Goal: Transaction & Acquisition: Purchase product/service

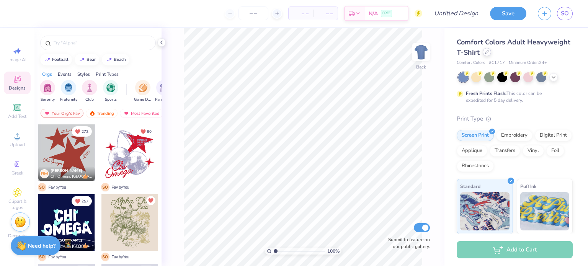
click at [491, 55] on div at bounding box center [487, 52] width 8 height 8
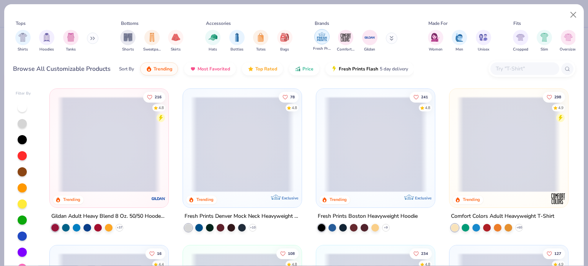
click at [322, 44] on div "filter for Fresh Prints" at bounding box center [321, 36] width 15 height 15
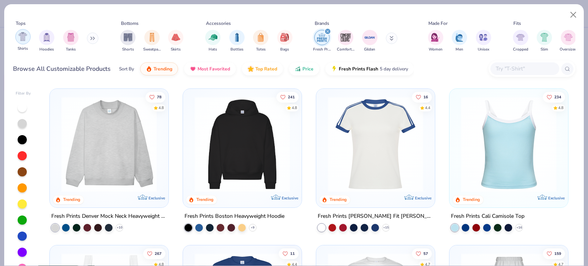
click at [19, 41] on img "filter for Shirts" at bounding box center [22, 36] width 9 height 9
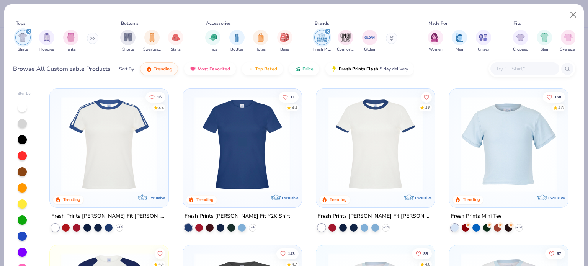
click at [327, 30] on icon "filter for Fresh Prints" at bounding box center [328, 31] width 2 height 2
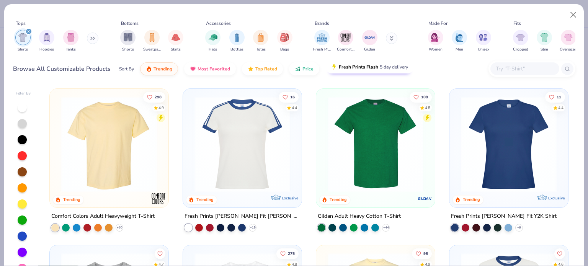
drag, startPoint x: 344, startPoint y: 39, endPoint x: 353, endPoint y: 66, distance: 28.1
click at [344, 39] on img "filter for Comfort Colors" at bounding box center [345, 37] width 11 height 11
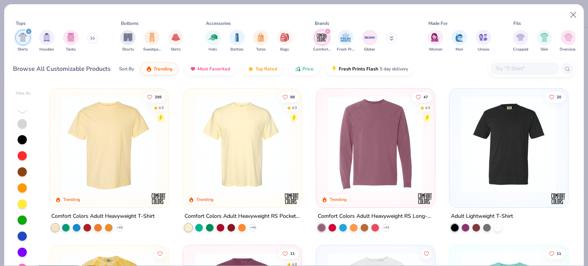
click at [243, 147] on img at bounding box center [242, 145] width 103 height 96
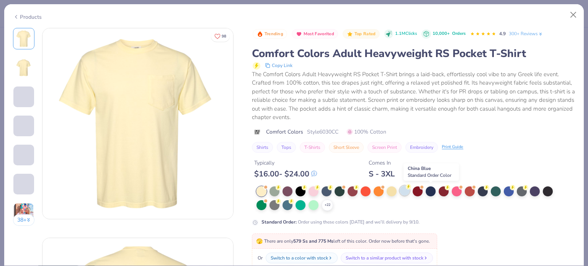
click at [406, 193] on div at bounding box center [405, 191] width 10 height 10
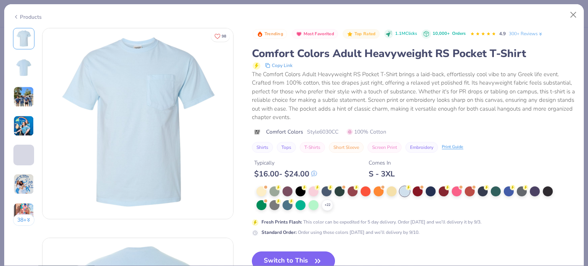
click at [309, 254] on button "Switch to This" at bounding box center [293, 261] width 83 height 19
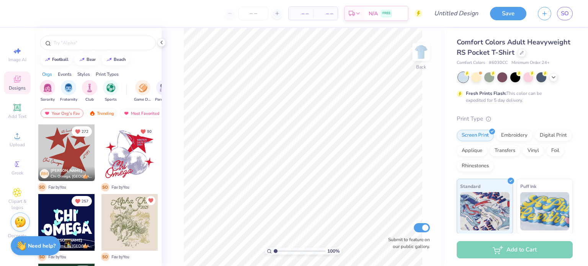
click at [17, 84] on div "Designs" at bounding box center [17, 83] width 27 height 23
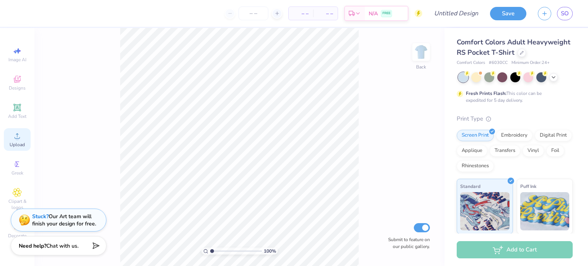
click at [18, 147] on span "Upload" at bounding box center [17, 145] width 15 height 6
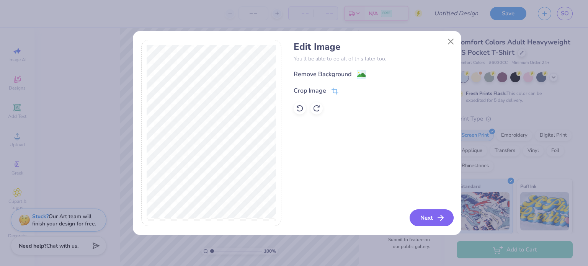
click at [431, 219] on button "Next" at bounding box center [432, 217] width 44 height 17
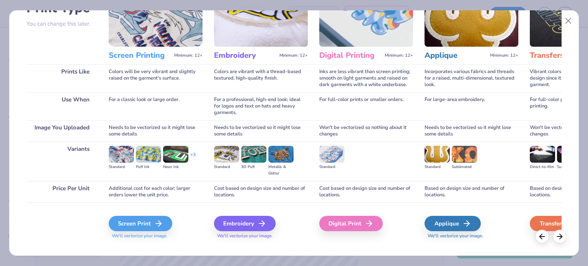
scroll to position [77, 0]
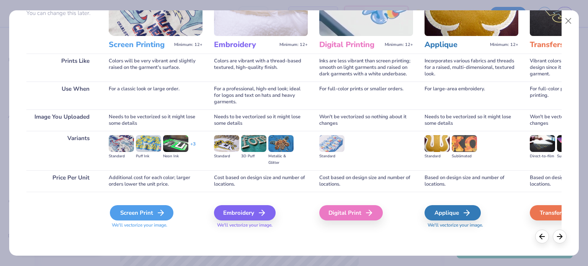
click at [135, 215] on div "Screen Print" at bounding box center [142, 212] width 64 height 15
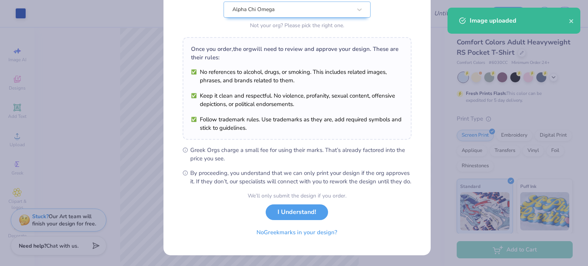
scroll to position [92, 0]
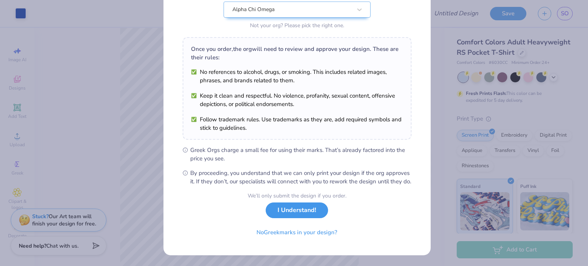
click at [311, 209] on button "I Understand!" at bounding box center [297, 211] width 62 height 16
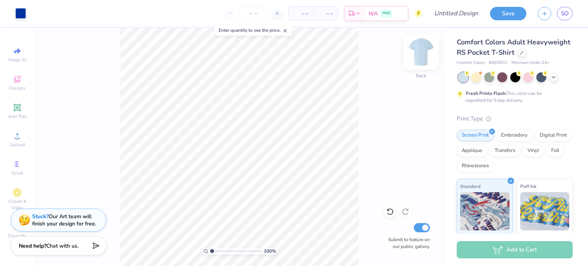
click at [421, 56] on img at bounding box center [421, 52] width 31 height 31
click at [14, 144] on span "Upload" at bounding box center [17, 145] width 15 height 6
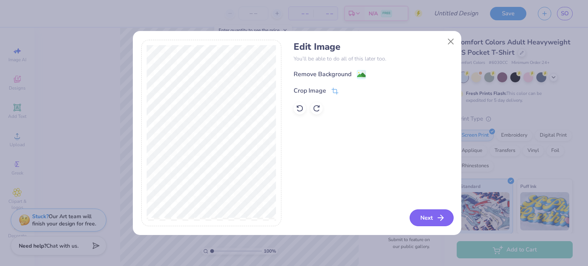
click at [423, 217] on button "Next" at bounding box center [432, 217] width 44 height 17
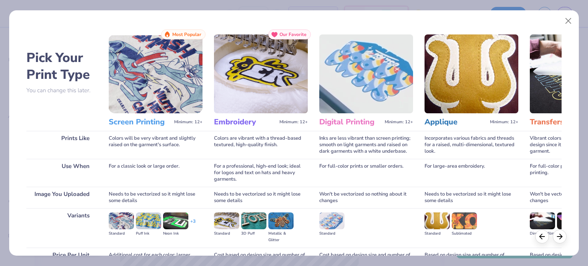
scroll to position [77, 0]
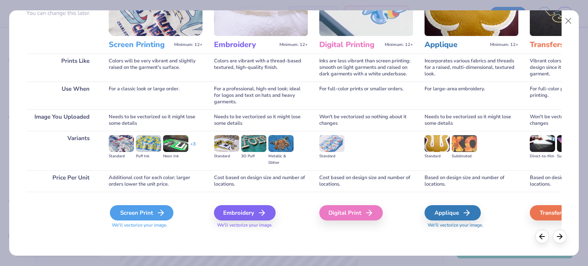
click at [142, 211] on div "Screen Print" at bounding box center [142, 212] width 64 height 15
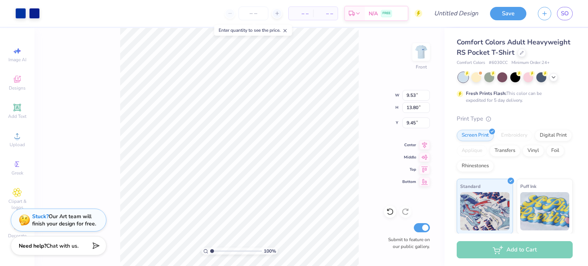
type input "9.53"
type input "13.80"
type input "3.00"
type input "9.29"
type input "13.46"
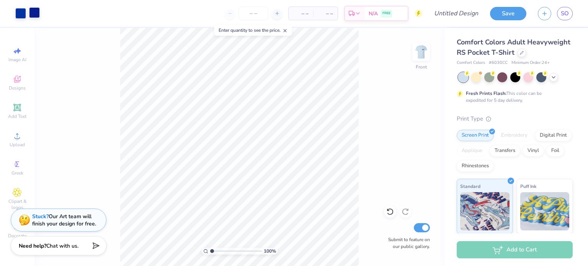
click at [35, 16] on div at bounding box center [34, 12] width 11 height 11
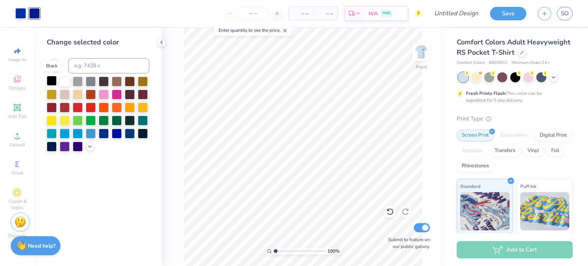
click at [53, 81] on div at bounding box center [52, 81] width 10 height 10
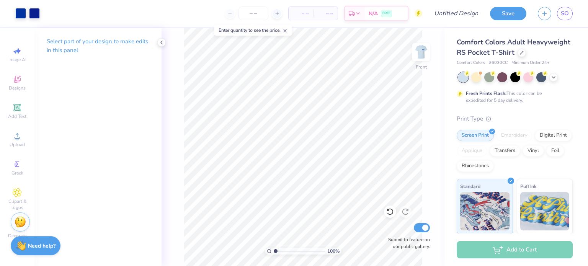
click at [41, 15] on div "Art colors – – Per Item – – Total Est. Delivery N/A FREE Design Title Save SO" at bounding box center [294, 13] width 588 height 27
click at [36, 14] on div at bounding box center [34, 12] width 11 height 11
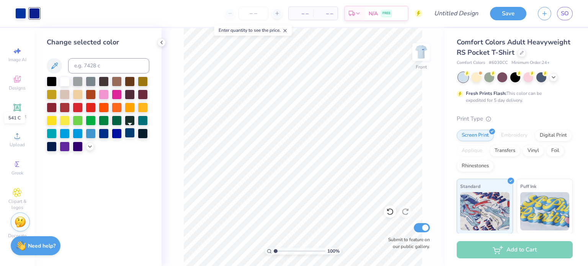
click at [128, 133] on div at bounding box center [130, 133] width 10 height 10
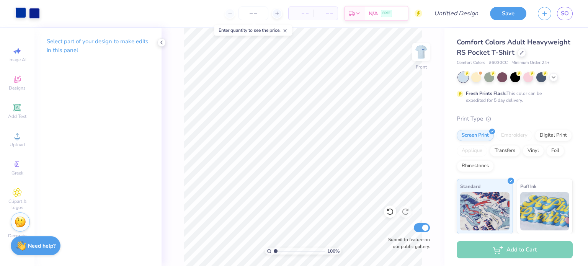
click at [17, 11] on div at bounding box center [20, 12] width 11 height 11
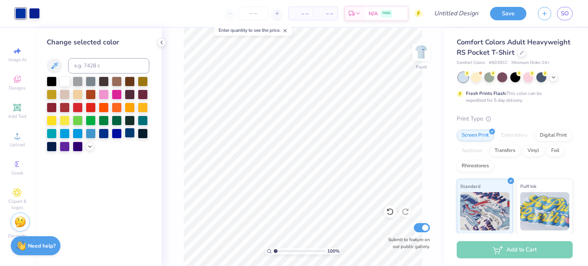
click at [129, 134] on div at bounding box center [130, 133] width 10 height 10
click at [37, 16] on div at bounding box center [34, 12] width 11 height 11
click at [51, 66] on icon at bounding box center [54, 65] width 9 height 9
click at [163, 42] on icon at bounding box center [162, 42] width 6 height 6
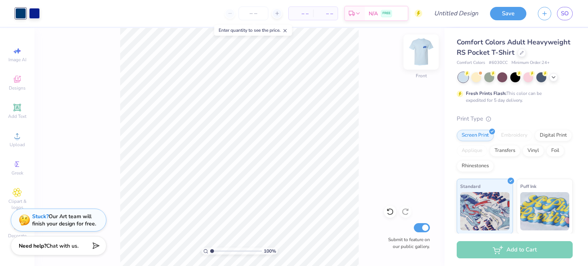
click at [427, 63] on img at bounding box center [421, 52] width 31 height 31
click at [24, 14] on div at bounding box center [20, 12] width 11 height 11
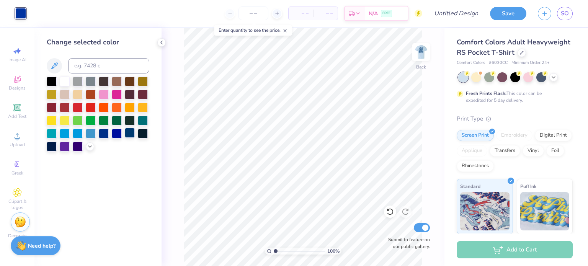
click at [130, 134] on div at bounding box center [130, 133] width 10 height 10
click at [415, 54] on img at bounding box center [421, 51] width 15 height 15
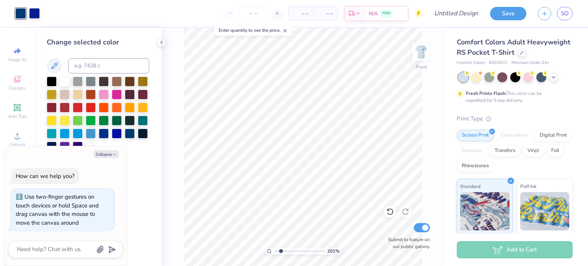
type input "2.01445811466782"
type textarea "x"
type input "1"
click at [464, 16] on input "Design Title" at bounding box center [466, 13] width 38 height 15
type input "F"
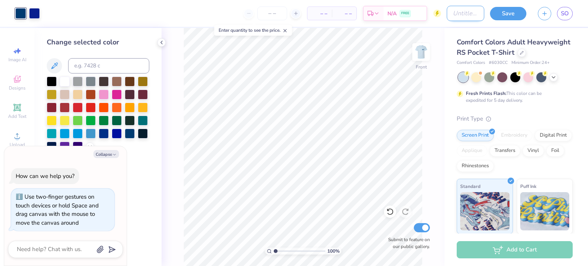
type textarea "x"
type input "Fa"
type textarea "x"
type input "Fam"
type textarea "x"
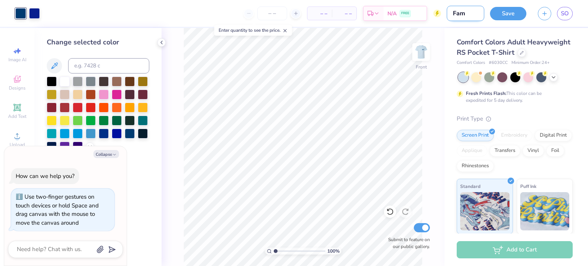
type input "Fam"
type textarea "x"
type input "Fam W"
type textarea "x"
type input "Fam Wk"
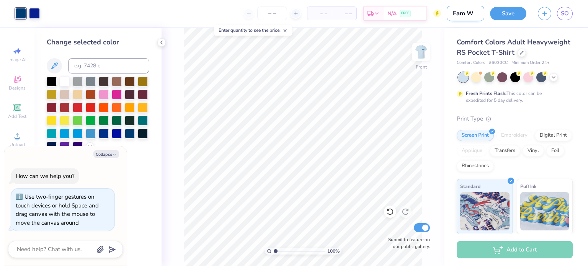
type textarea "x"
type input "Fam Wkn"
type textarea "x"
type input "Fam Wknd"
type textarea "x"
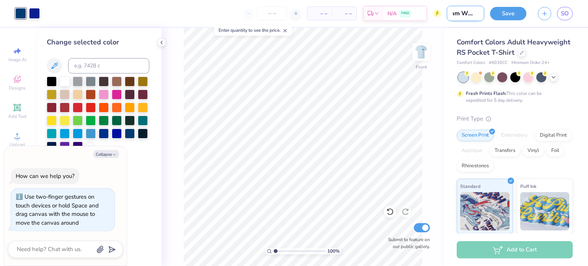
type input "Fam Wknd"
type textarea "x"
type input "Fam Wknd 1"
type textarea "x"
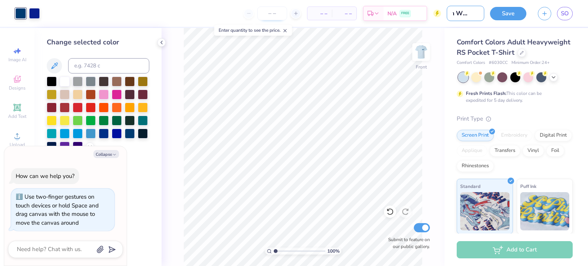
type input "Fam Wknd 1"
click at [275, 15] on input "number" at bounding box center [272, 14] width 30 height 14
type input "30"
click at [200, 10] on div "30 – – Per Item – – Total Est. Delivery N/A FREE" at bounding box center [244, 13] width 396 height 27
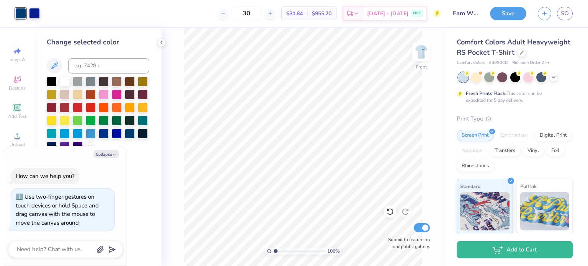
drag, startPoint x: 506, startPoint y: 12, endPoint x: 499, endPoint y: 19, distance: 9.8
click at [506, 12] on button "Save" at bounding box center [508, 13] width 36 height 13
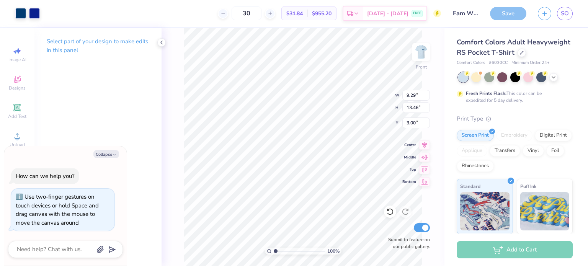
type textarea "x"
type input "3.80"
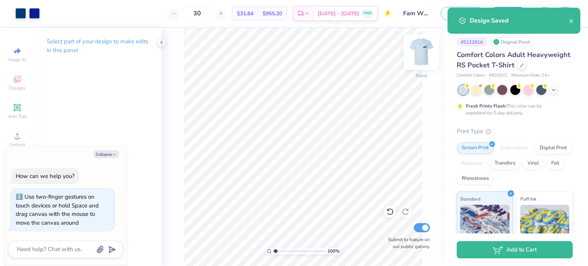
click at [420, 55] on img at bounding box center [421, 52] width 31 height 31
click at [422, 55] on img at bounding box center [421, 52] width 31 height 31
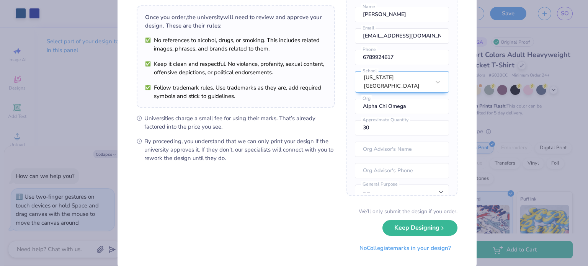
scroll to position [67, 0]
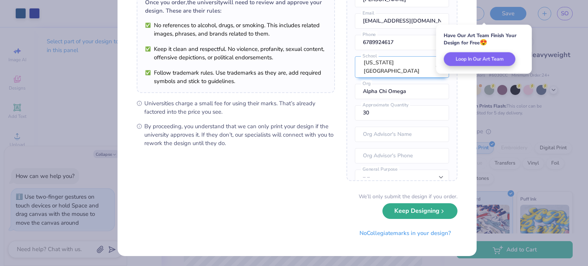
click at [404, 212] on button "Keep Designing" at bounding box center [420, 211] width 75 height 16
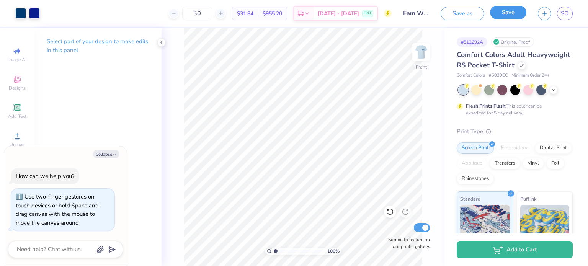
click at [515, 11] on button "Save" at bounding box center [508, 12] width 36 height 13
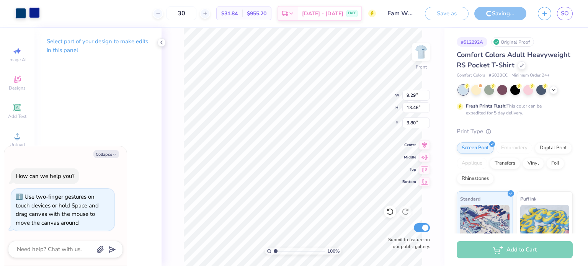
click at [31, 13] on div at bounding box center [34, 12] width 11 height 11
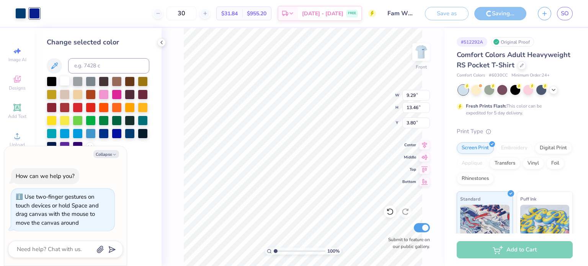
click at [61, 79] on div at bounding box center [65, 81] width 10 height 10
click at [64, 82] on div "Change selected color" at bounding box center [97, 147] width 127 height 238
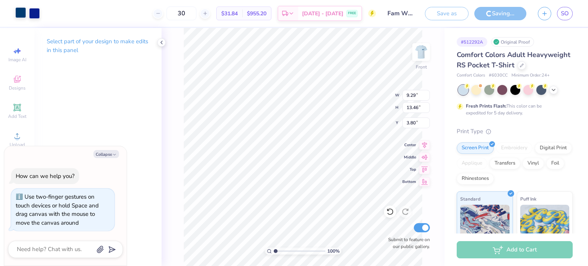
click at [20, 15] on div at bounding box center [20, 12] width 11 height 11
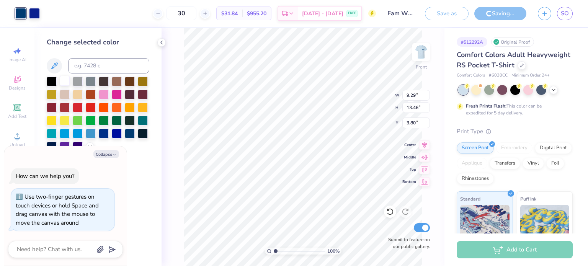
click at [66, 79] on div at bounding box center [65, 81] width 10 height 10
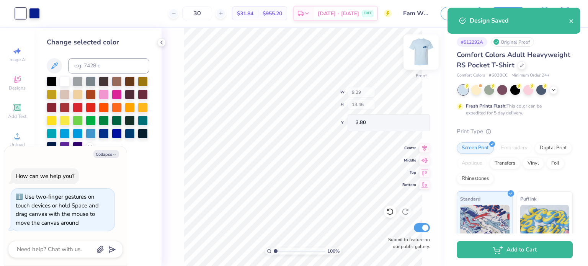
click at [422, 42] on div "100 % Front W 9.29 H 13.46 Y 3.80 Center Middle Top Bottom Submit to feature on…" at bounding box center [303, 147] width 283 height 238
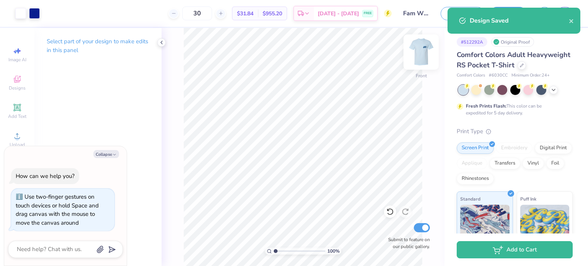
click at [423, 53] on img at bounding box center [421, 52] width 31 height 31
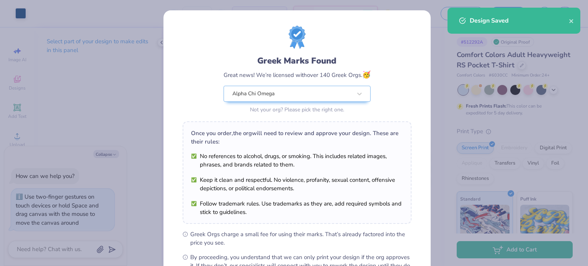
click at [21, 12] on div "Greek Marks Found Great news! We’re licensed with over 140 Greek Orgs. 🥳 Alpha …" at bounding box center [294, 133] width 588 height 266
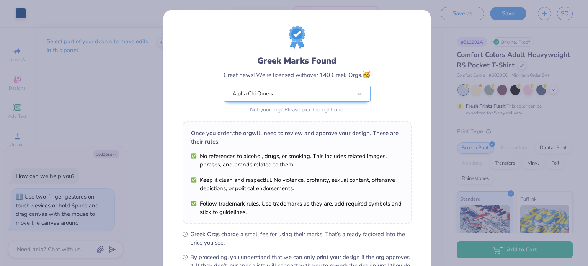
scroll to position [92, 0]
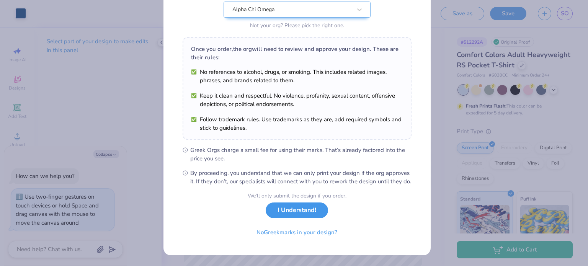
click at [311, 218] on button "I Understand!" at bounding box center [297, 211] width 62 height 16
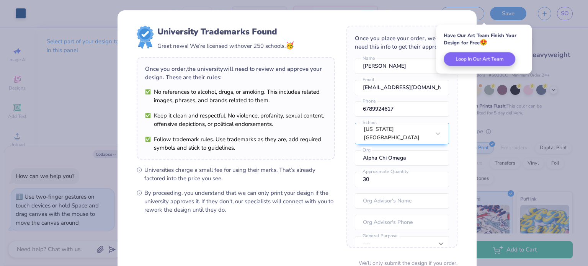
scroll to position [67, 0]
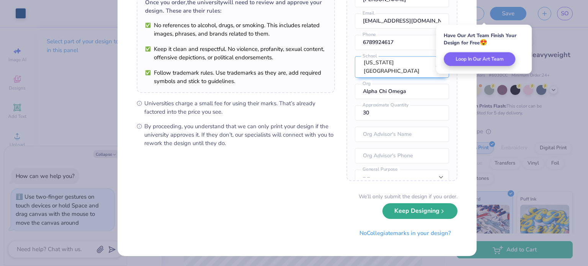
click at [415, 216] on button "Keep Designing" at bounding box center [420, 211] width 75 height 16
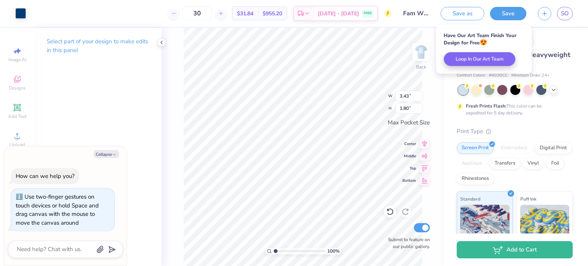
scroll to position [0, 0]
click at [20, 10] on div at bounding box center [20, 12] width 11 height 11
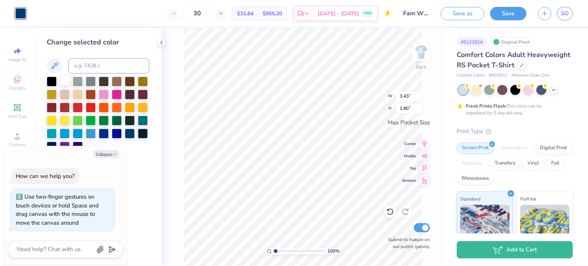
click at [65, 80] on div at bounding box center [65, 81] width 10 height 10
click at [567, 116] on div "Fresh Prints Flash: This color can be expedited for 5 day delivery." at bounding box center [515, 100] width 116 height 31
click at [553, 92] on icon at bounding box center [554, 89] width 6 height 6
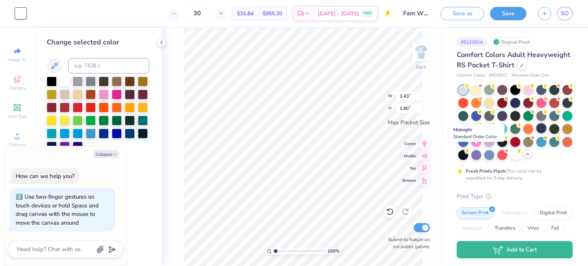
click at [537, 133] on div at bounding box center [542, 128] width 10 height 10
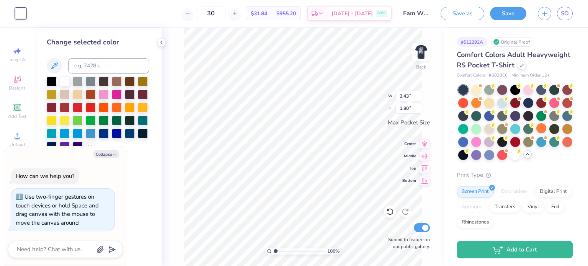
click at [155, 11] on div "30 $31.84 Per Item $955.20 Total Est. Delivery Sep 8 - 11 FREE" at bounding box center [212, 13] width 360 height 27
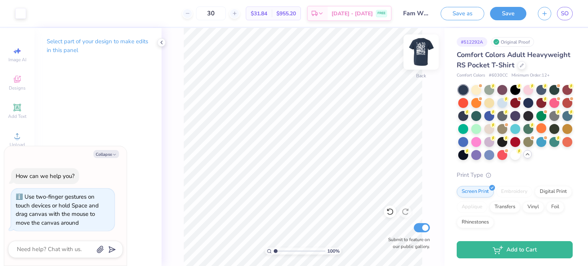
click at [419, 54] on img at bounding box center [421, 52] width 31 height 31
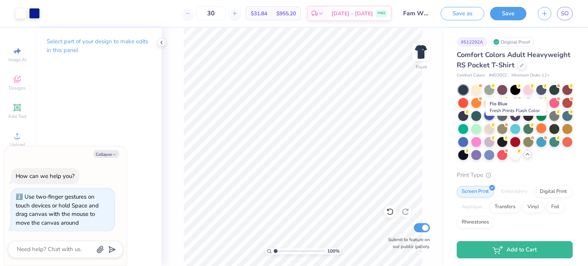
click at [494, 120] on div at bounding box center [489, 115] width 10 height 10
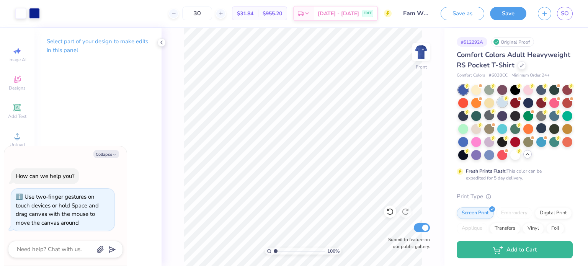
click at [507, 107] on div at bounding box center [502, 102] width 10 height 10
click at [494, 107] on div at bounding box center [489, 102] width 10 height 10
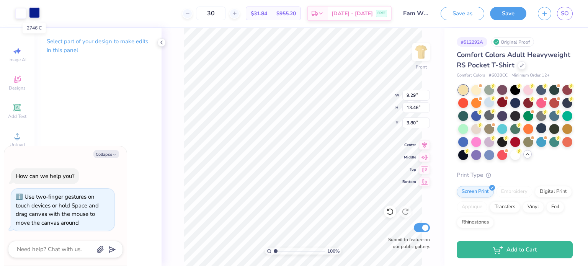
click at [31, 15] on div at bounding box center [34, 12] width 11 height 11
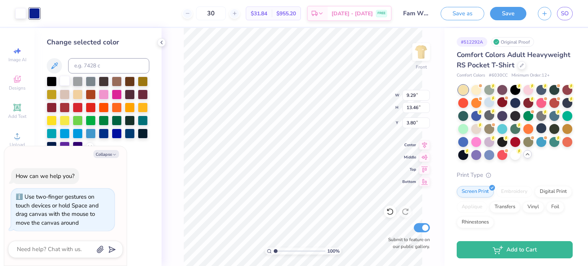
drag, startPoint x: 63, startPoint y: 80, endPoint x: 39, endPoint y: 29, distance: 56.0
click at [64, 80] on div at bounding box center [65, 81] width 10 height 10
click at [125, 134] on div at bounding box center [130, 133] width 10 height 10
click at [114, 153] on icon "button" at bounding box center [114, 154] width 5 height 5
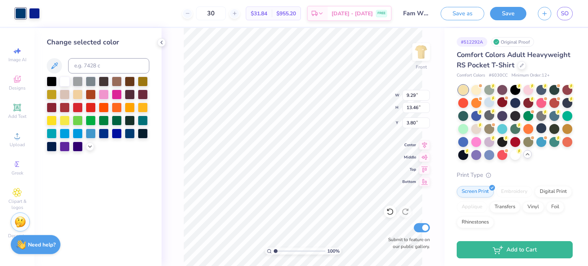
click at [49, 241] on div "Need help? Chat with us." at bounding box center [36, 244] width 50 height 19
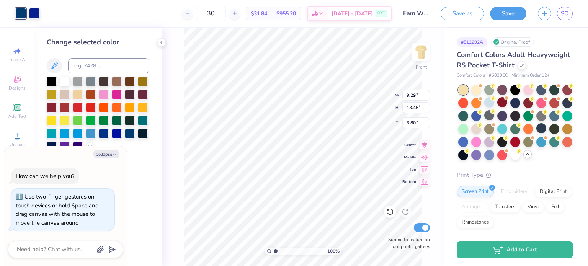
click at [56, 256] on div at bounding box center [65, 249] width 115 height 17
click at [58, 250] on textarea at bounding box center [55, 249] width 78 height 10
type textarea "x"
type textarea "t"
type textarea "x"
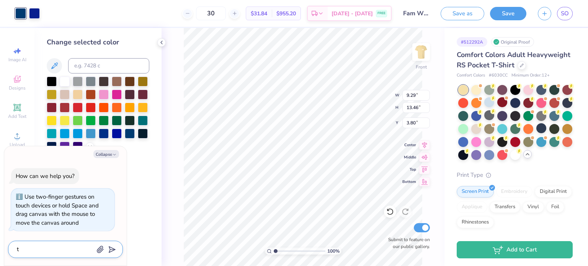
type textarea "th"
type textarea "x"
type textarea "the"
type textarea "x"
type textarea "ther"
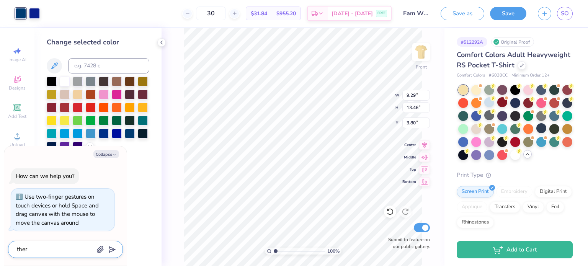
type textarea "x"
type textarea "there"
type textarea "x"
type textarea "there"
type textarea "x"
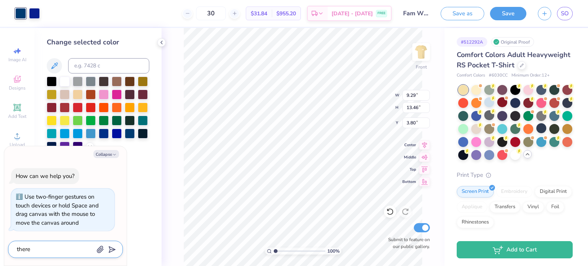
type textarea "there i"
type textarea "x"
type textarea "there is"
type textarea "x"
type textarea "there is a"
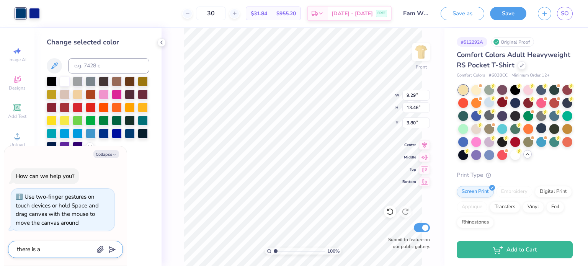
type textarea "x"
type textarea "there is an"
type textarea "x"
type textarea "there is an"
type textarea "x"
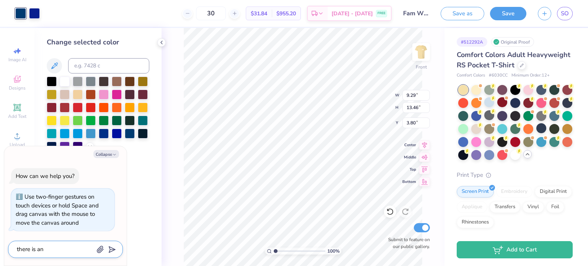
type textarea "there is an e"
type textarea "x"
type textarea "there is an ex"
type textarea "x"
type textarea "there is an ext"
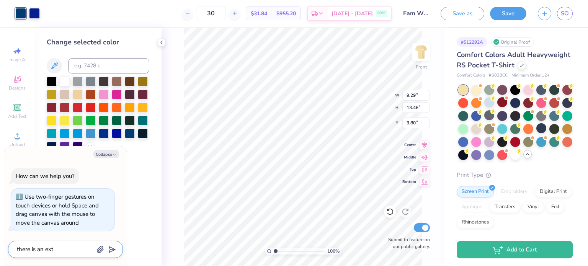
type textarea "x"
type textarea "there is an extr"
type textarea "x"
type textarea "there is an extra"
type textarea "x"
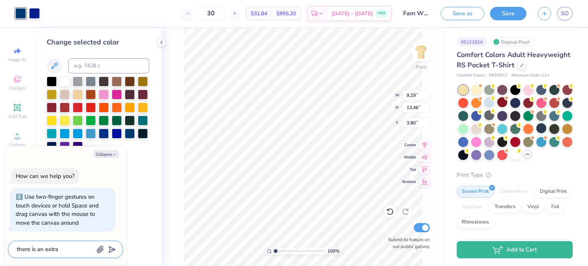
type textarea "there is an extra"
type textarea "x"
type textarea "there is an extra b"
type textarea "x"
type textarea "there is an extra bl"
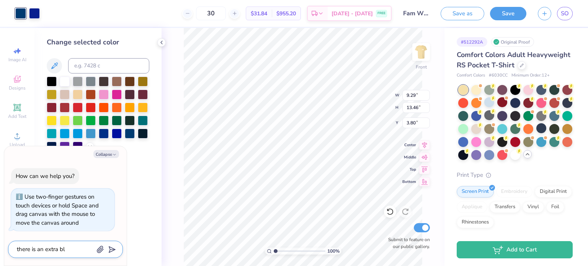
type textarea "x"
type textarea "there is an extra blu"
type textarea "x"
type textarea "there is an extra blue"
type textarea "x"
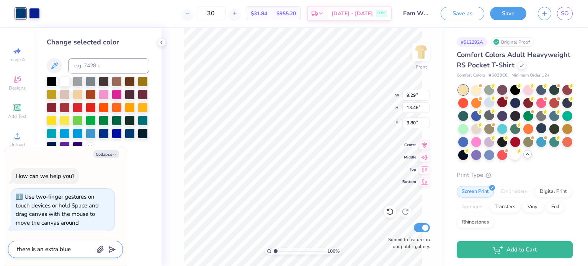
type textarea "there is an extra blue"
type textarea "x"
type textarea "there is an extra blue s"
type textarea "x"
type textarea "there is an extra blue sw"
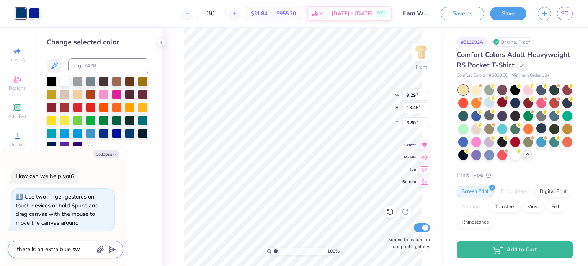
type textarea "x"
type textarea "there is an extra blue swa"
type textarea "x"
type textarea "there is an extra blue swat"
type textarea "x"
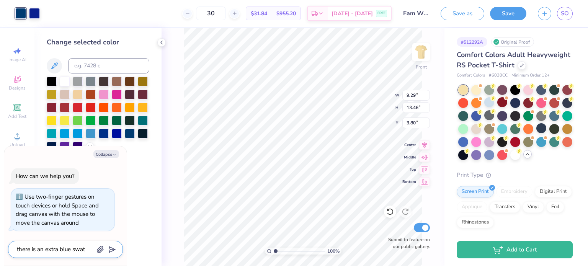
type textarea "there is an extra blue swatc"
type textarea "x"
type textarea "there is an extra blue swatch"
type textarea "x"
type textarea "there is an extra blue swatch"
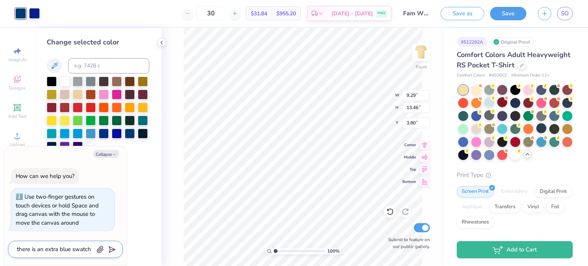
type textarea "x"
type textarea "there is an extra blue swatch l"
type textarea "x"
type textarea "there is an extra blue swatch li"
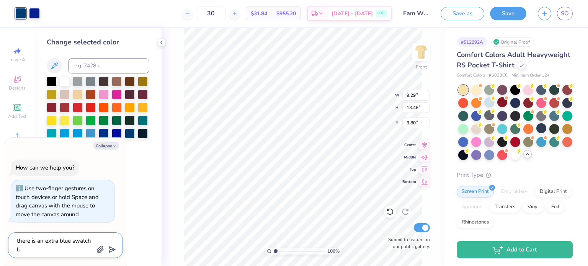
type textarea "x"
type textarea "there is an extra blue swatch lis"
type textarea "x"
type textarea "there is an extra blue swatch list"
type textarea "x"
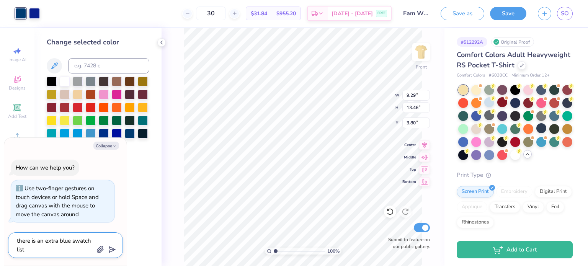
type textarea "there is an extra blue swatch liste"
type textarea "x"
type textarea "there is an extra blue swatch listed"
type textarea "x"
type textarea "there is an extra blue swatch listed"
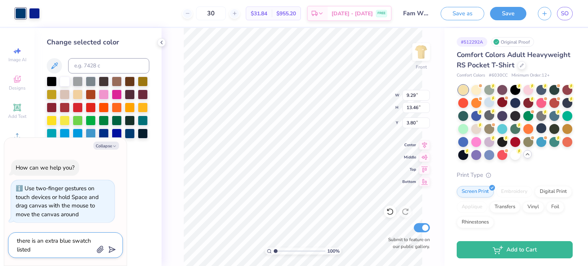
type textarea "x"
type textarea "there is an extra blue swatch listed o"
type textarea "x"
type textarea "there is an extra blue swatch listed on"
type textarea "x"
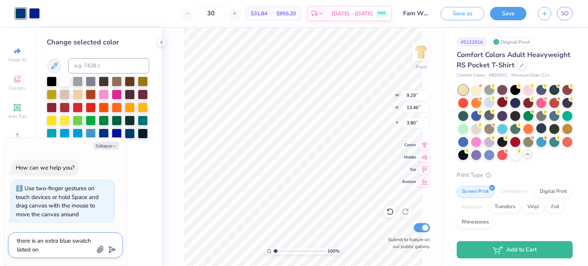
type textarea "there is an extra blue swatch listed on"
type textarea "x"
type textarea "there is an extra blue swatch listed on t"
type textarea "x"
type textarea "there is an extra blue swatch listed on th"
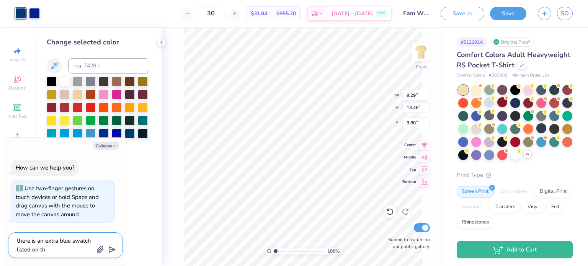
type textarea "x"
type textarea "there is an extra blue swatch listed on the"
type textarea "x"
type textarea "there is an extra blue swatch listed on the"
type textarea "x"
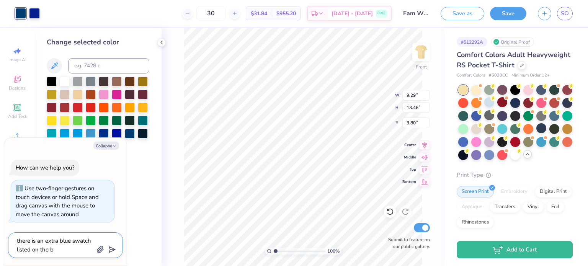
type textarea "there is an extra blue swatch listed on the ba"
type textarea "x"
type textarea "there is an extra blue swatch listed on the back"
type textarea "x"
type textarea "there is an extra blue swatch listed on the back"
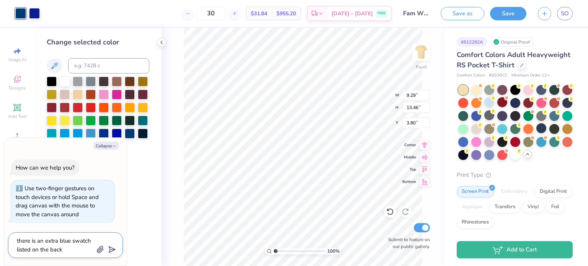
type textarea "x"
type textarea "there is an extra blue swatch listed on the back s"
type textarea "x"
type textarea "there is an extra blue swatch listed on the back si"
type textarea "x"
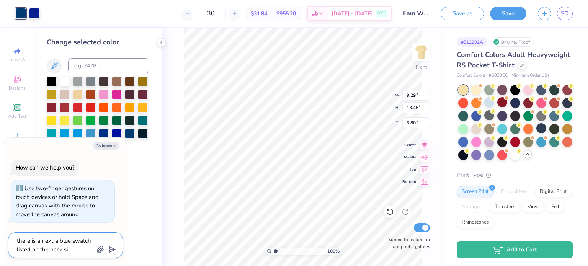
type textarea "there is an extra blue swatch listed on the back sid"
type textarea "x"
type textarea "there is an extra blue swatch listed on the back side"
type textarea "x"
type textarea "there is an extra blue swatch listed on the back side"
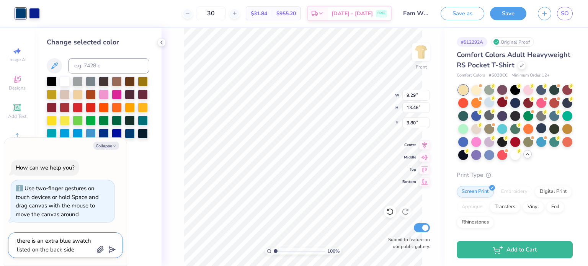
type textarea "x"
type textarea "there is an extra blue swatch listed on the back side o"
type textarea "x"
type textarea "there is an extra blue swatch listed on the back side of"
type textarea "x"
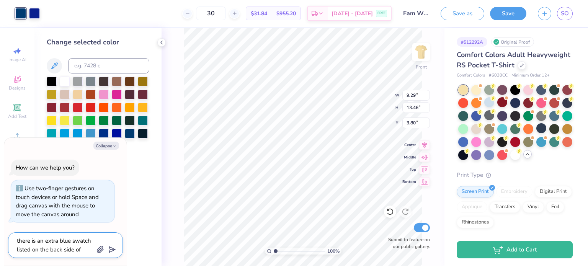
type textarea "there is an extra blue swatch listed on the back side of"
type textarea "x"
type textarea "there is an extra blue swatch listed on the back side of t"
type textarea "x"
type textarea "there is an extra blue swatch listed on the back side of th"
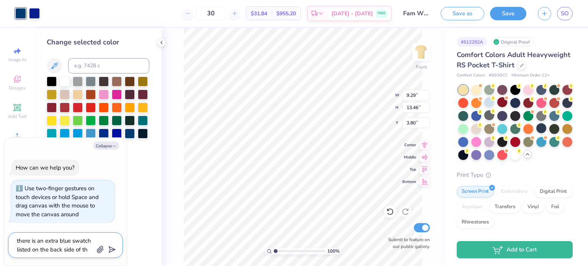
type textarea "x"
type textarea "there is an extra blue swatch listed on the back side of the"
type textarea "x"
type textarea "there is an extra blue swatch listed on the back side of the"
type textarea "x"
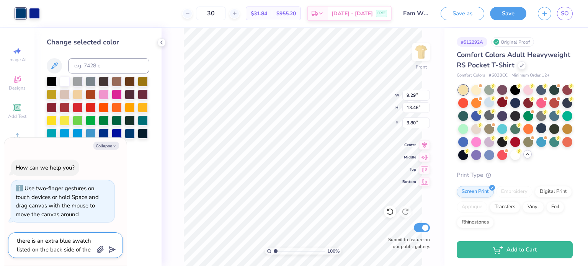
type textarea "there is an extra blue swatch listed on the back side of the t"
type textarea "x"
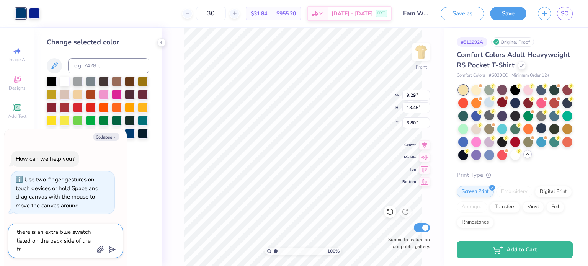
type textarea "there is an extra blue swatch listed on the back side of the tsh"
type textarea "x"
type textarea "there is an extra blue swatch listed on the back side of the tshi"
type textarea "x"
type textarea "there is an extra blue swatch listed on the back side of the tshir"
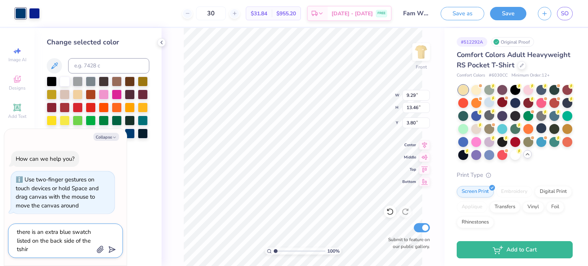
type textarea "x"
type textarea "there is an extra blue swatch listed on the back side of the tshirt"
type textarea "x"
type textarea "there is an extra blue swatch listed on the back side of the tshirt"
type textarea "x"
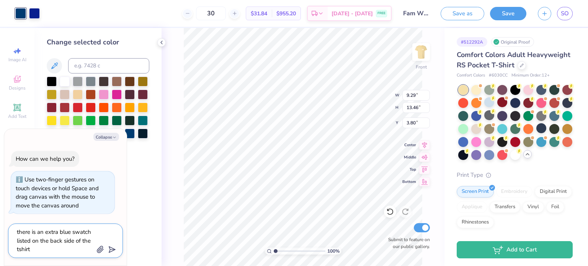
type textarea "there is an extra blue swatch listed on the back side of the tshirt w"
type textarea "x"
type textarea "there is an extra blue swatch listed on the back side of the tshirt wh"
type textarea "x"
type textarea "there is an extra blue swatch listed on the back side of the tshirt whe"
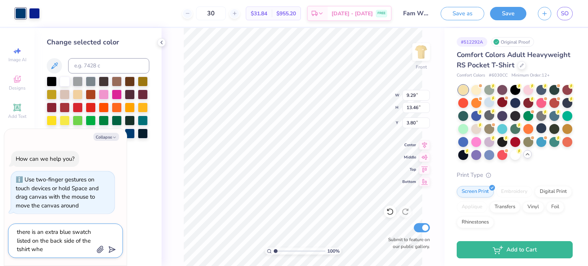
type textarea "x"
type textarea "there is an extra blue swatch listed on the back side of the tshirt when"
type textarea "x"
type textarea "there is an extra blue swatch listed on the back side of the tshirt when"
type textarea "x"
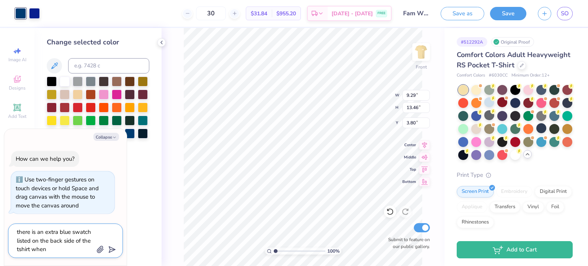
type textarea "there is an extra blue swatch listed on the back side of the tshirt when i"
type textarea "x"
type textarea "there is an extra blue swatch listed on the back side of the tshirt when i"
type textarea "x"
type textarea "there is an extra blue swatch listed on the back side of the tshirt when i t"
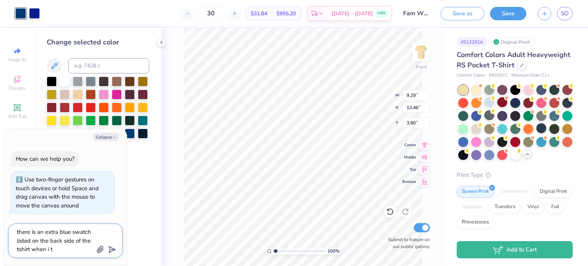
type textarea "x"
type textarea "there is an extra blue swatch listed on the back side of the tshirt when i tr"
type textarea "x"
type textarea "there is an extra blue swatch listed on the back side of the tshirt when i try"
type textarea "x"
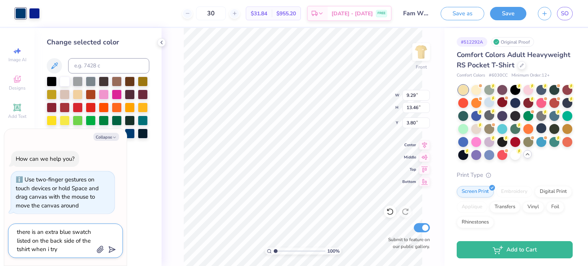
type textarea "there is an extra blue swatch listed on the back side of the tshirt when i try"
type textarea "x"
type textarea "there is an extra blue swatch listed on the back side of the tshirt when i try t"
type textarea "x"
type textarea "there is an extra blue swatch listed on the back side of the tshirt when i try …"
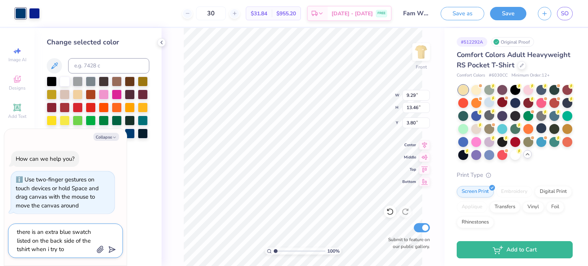
type textarea "x"
type textarea "there is an extra blue swatch listed on the back side of the tshirt when i try …"
type textarea "x"
type textarea "there is an extra blue swatch listed on the back side of the tshirt when i try …"
type textarea "x"
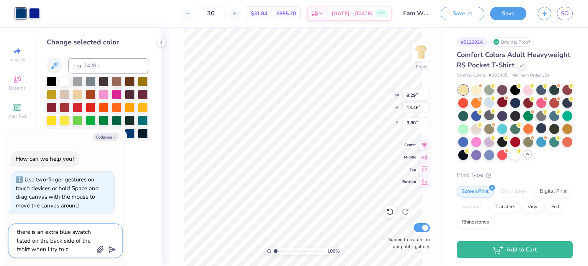
type textarea "there is an extra blue swatch listed on the back side of the tshirt when i try …"
type textarea "x"
type textarea "there is an extra blue swatch listed on the back side of the tshirt when i try …"
type textarea "x"
type textarea "there is an extra blue swatch listed on the back side of the tshirt when i try …"
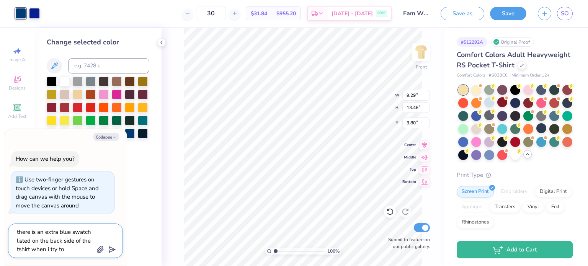
type textarea "x"
type textarea "there is an extra blue swatch listed on the back side of the tshirt when i try …"
type textarea "x"
type textarea "there is an extra blue swatch listed on the back side of the tshirt when i try …"
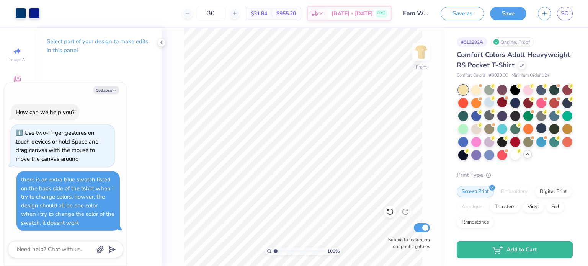
click at [156, 52] on div "Select part of your design to make edits in this panel" at bounding box center [97, 49] width 127 height 42
click at [111, 92] on button "Collapse" at bounding box center [106, 90] width 26 height 8
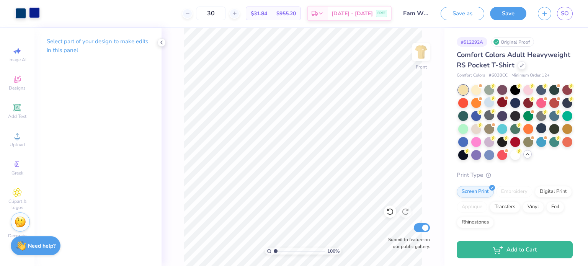
click at [34, 15] on div at bounding box center [34, 12] width 11 height 11
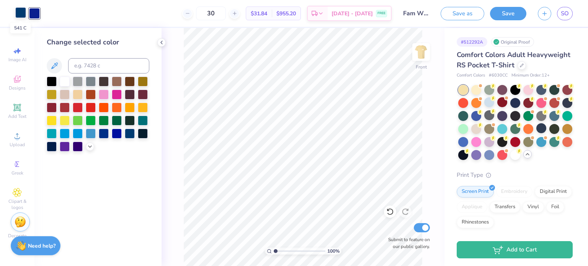
click at [23, 13] on div at bounding box center [20, 12] width 11 height 11
click at [34, 13] on div at bounding box center [34, 12] width 11 height 11
click at [107, 119] on div at bounding box center [104, 120] width 10 height 10
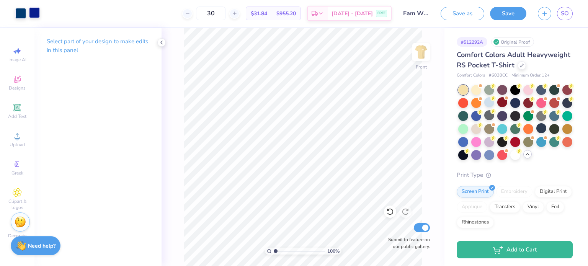
click at [33, 18] on div at bounding box center [34, 12] width 11 height 11
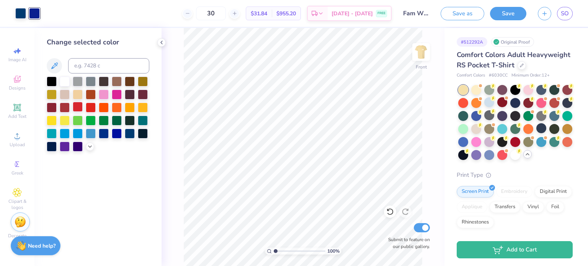
click at [76, 112] on div at bounding box center [78, 107] width 10 height 10
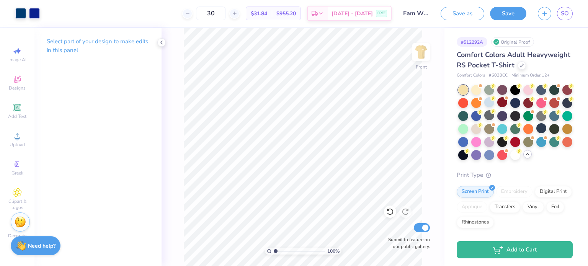
drag, startPoint x: 62, startPoint y: 80, endPoint x: 60, endPoint y: 71, distance: 9.9
click at [62, 80] on div "Select part of your design to make edits in this panel" at bounding box center [97, 147] width 127 height 238
click at [38, 16] on div at bounding box center [34, 12] width 11 height 11
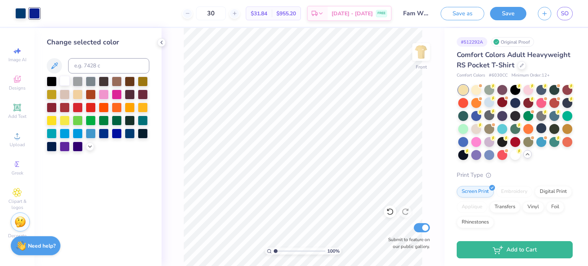
click at [66, 78] on div at bounding box center [65, 81] width 10 height 10
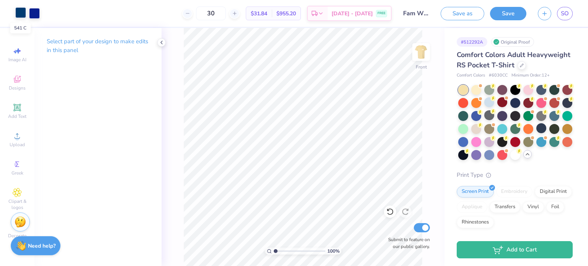
click at [20, 12] on div at bounding box center [20, 12] width 11 height 11
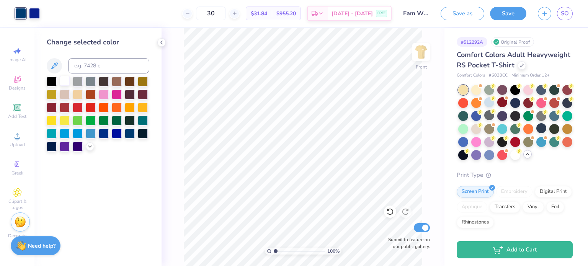
click at [64, 79] on div at bounding box center [65, 81] width 10 height 10
click at [422, 56] on img at bounding box center [421, 52] width 31 height 31
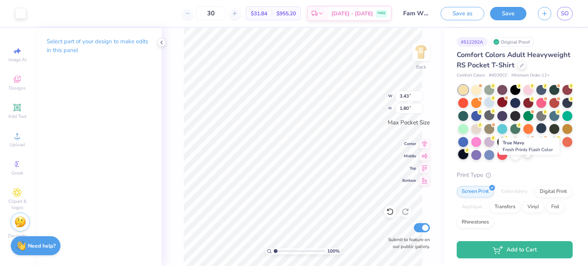
click at [468, 159] on div at bounding box center [463, 154] width 10 height 10
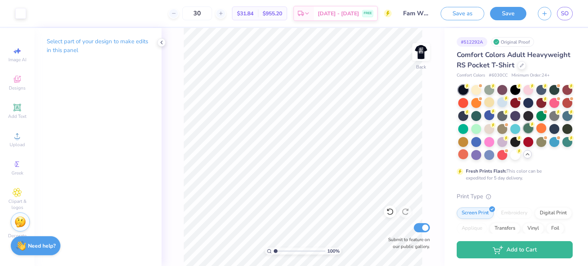
drag, startPoint x: 488, startPoint y: 152, endPoint x: 459, endPoint y: 150, distance: 29.2
click at [550, 134] on div at bounding box center [555, 129] width 10 height 10
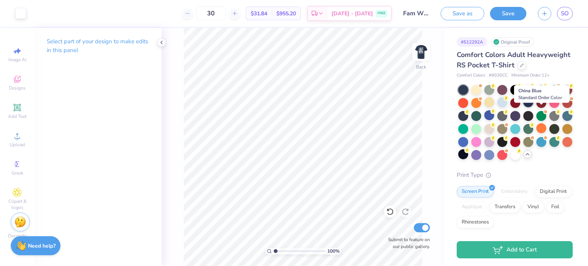
click at [533, 107] on div at bounding box center [529, 102] width 10 height 10
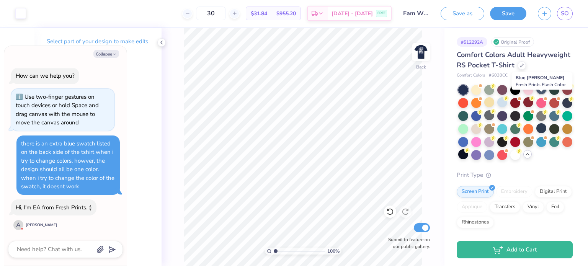
click at [542, 94] on div at bounding box center [542, 89] width 10 height 10
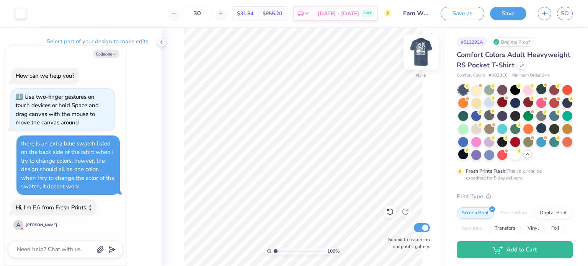
click at [418, 57] on img at bounding box center [421, 52] width 31 height 31
click at [420, 56] on img at bounding box center [421, 52] width 31 height 31
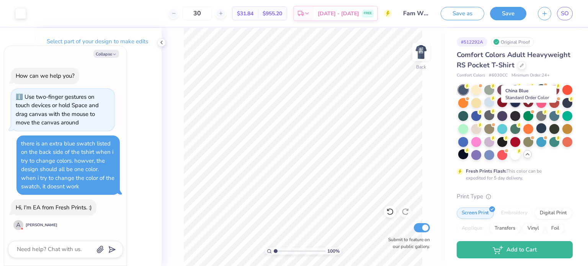
click at [520, 107] on div at bounding box center [515, 102] width 10 height 10
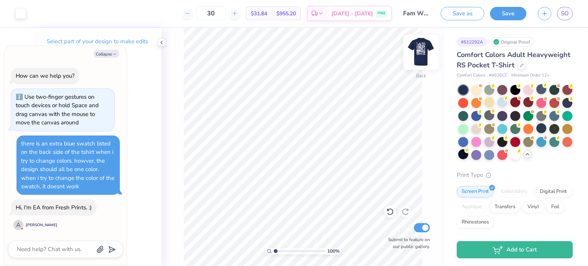
click at [422, 52] on img at bounding box center [421, 52] width 31 height 31
click at [422, 52] on img at bounding box center [421, 51] width 15 height 15
drag, startPoint x: 540, startPoint y: 101, endPoint x: 436, endPoint y: 85, distance: 105.0
click at [540, 95] on div at bounding box center [542, 90] width 10 height 10
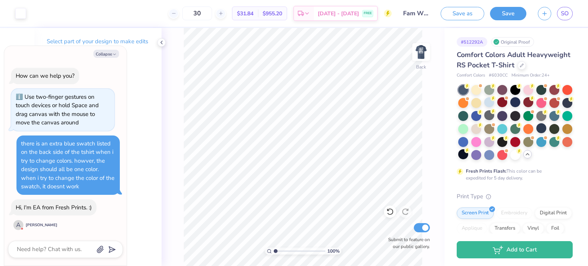
click at [47, 231] on div "Hi, I'm EA from Fresh Prints. :) A Ashanna V" at bounding box center [53, 216] width 85 height 32
click at [71, 173] on div "there is an extra blue swatch listed on the back side of the tshirt when i try …" at bounding box center [68, 165] width 94 height 52
click at [111, 57] on button "Collapse" at bounding box center [106, 54] width 26 height 8
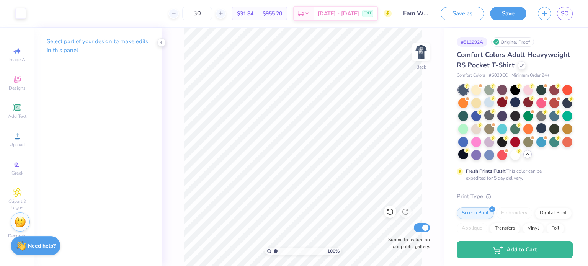
click at [431, 51] on div "100 % Back Submit to feature on our public gallery." at bounding box center [303, 147] width 283 height 238
click at [423, 51] on img at bounding box center [421, 52] width 31 height 31
click at [25, 12] on div at bounding box center [20, 12] width 11 height 11
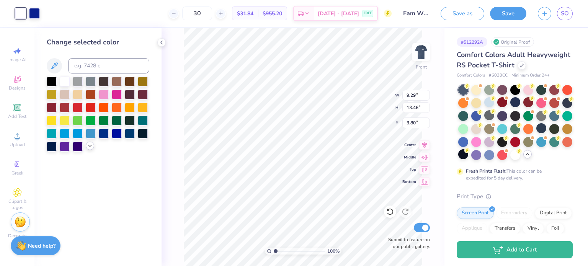
click at [87, 145] on div at bounding box center [90, 146] width 8 height 8
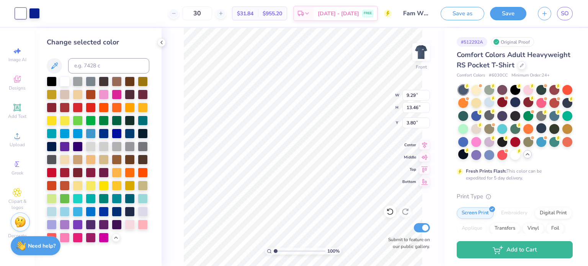
click at [52, 210] on div at bounding box center [52, 212] width 10 height 10
click at [79, 185] on div at bounding box center [78, 185] width 10 height 10
click at [61, 81] on div at bounding box center [65, 81] width 10 height 10
click at [160, 43] on icon at bounding box center [162, 42] width 6 height 6
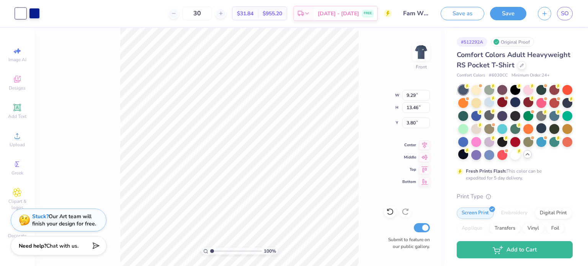
click at [95, 52] on div "100 % Front W 9.29 9.29 " H 13.46 13.46 " Y 3.80 3.80 " Center Middle Top Botto…" at bounding box center [239, 147] width 410 height 238
click at [434, 50] on div "100 % Front Submit to feature on our public gallery." at bounding box center [239, 147] width 410 height 238
click at [425, 49] on img at bounding box center [421, 52] width 31 height 31
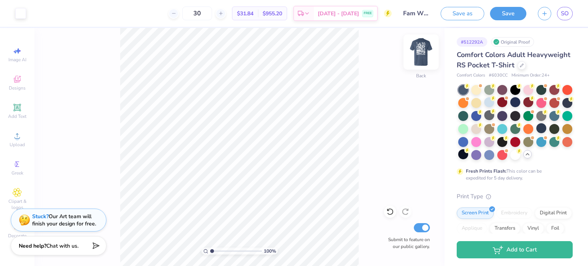
click at [425, 53] on img at bounding box center [421, 52] width 31 height 31
click at [425, 53] on img at bounding box center [421, 51] width 15 height 15
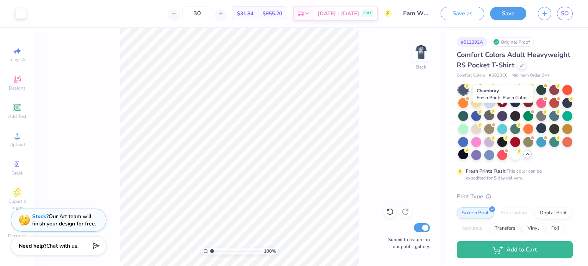
click at [494, 107] on div at bounding box center [489, 102] width 10 height 10
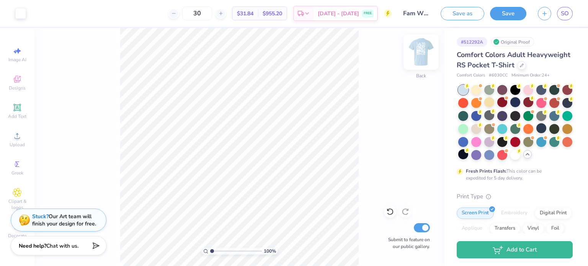
click at [419, 58] on img at bounding box center [421, 52] width 31 height 31
click at [18, 15] on div at bounding box center [20, 12] width 11 height 11
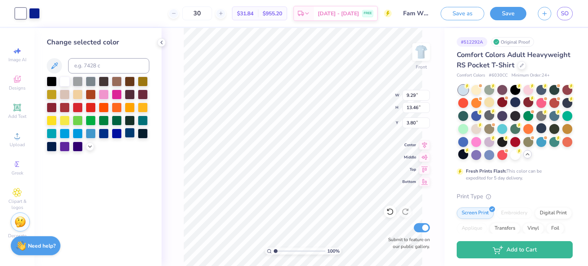
click at [132, 134] on div at bounding box center [130, 133] width 10 height 10
click at [417, 56] on img at bounding box center [421, 52] width 31 height 31
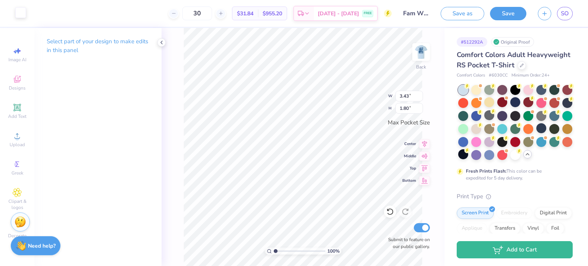
click at [25, 12] on div at bounding box center [20, 12] width 11 height 11
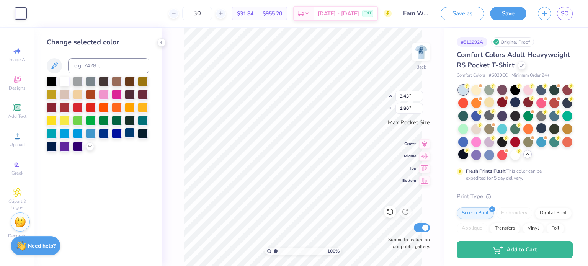
click at [128, 134] on div at bounding box center [130, 133] width 10 height 10
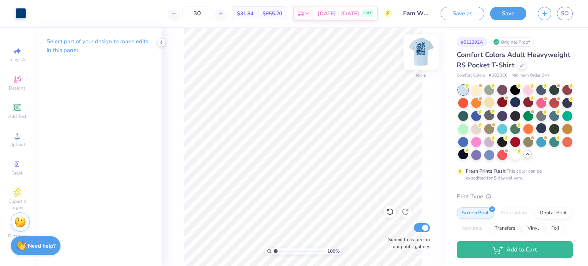
click at [424, 56] on img at bounding box center [421, 52] width 31 height 31
click at [424, 56] on img at bounding box center [421, 51] width 15 height 15
click at [421, 56] on img at bounding box center [421, 52] width 31 height 31
click at [423, 57] on img at bounding box center [421, 52] width 31 height 31
click at [520, 107] on div at bounding box center [515, 102] width 10 height 10
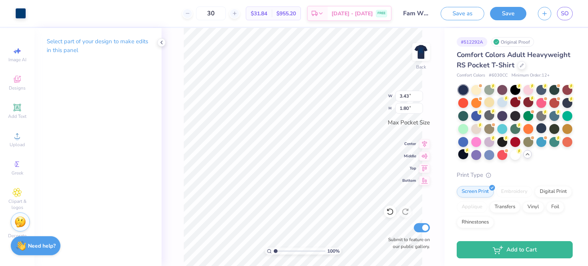
click at [12, 11] on div "Art colors" at bounding box center [13, 13] width 26 height 27
click at [15, 13] on div at bounding box center [20, 12] width 11 height 11
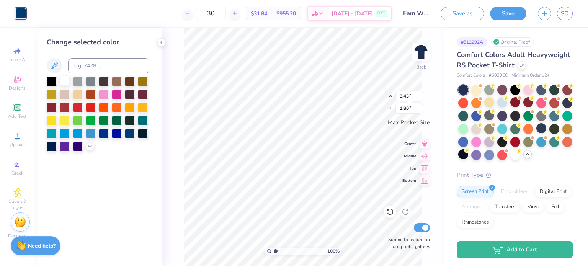
click at [67, 81] on div at bounding box center [65, 81] width 10 height 10
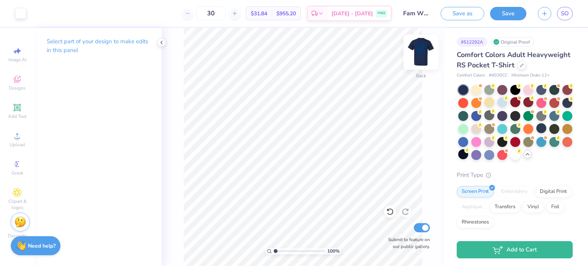
click at [423, 53] on img at bounding box center [421, 52] width 31 height 31
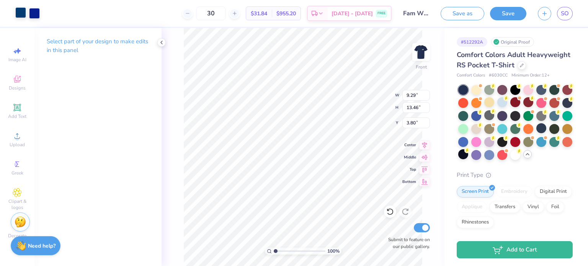
click at [21, 11] on div at bounding box center [20, 12] width 11 height 11
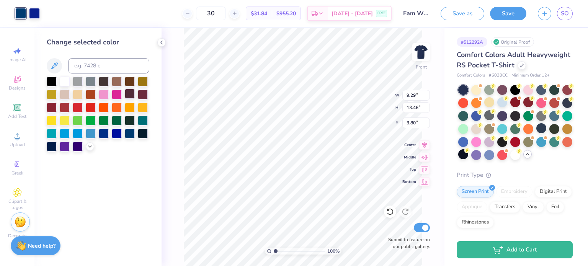
click at [66, 79] on div at bounding box center [65, 82] width 10 height 10
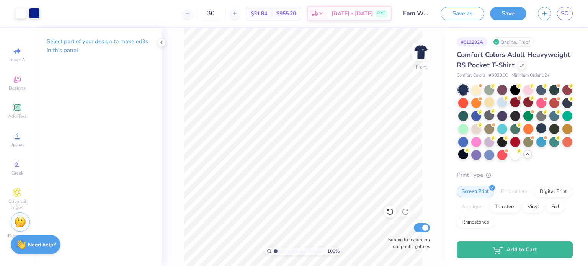
click at [26, 247] on div "Need help? Chat with us." at bounding box center [36, 244] width 50 height 19
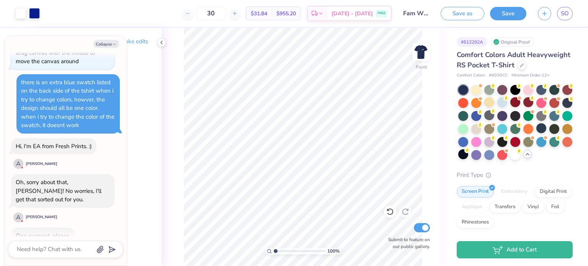
scroll to position [79, 0]
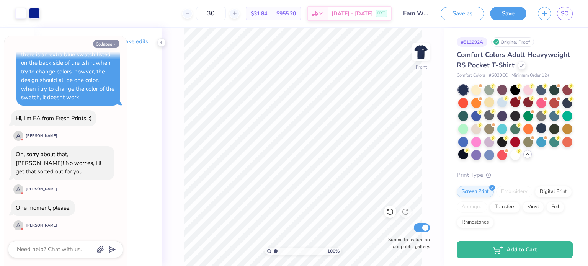
click at [110, 46] on button "Collapse" at bounding box center [106, 44] width 26 height 8
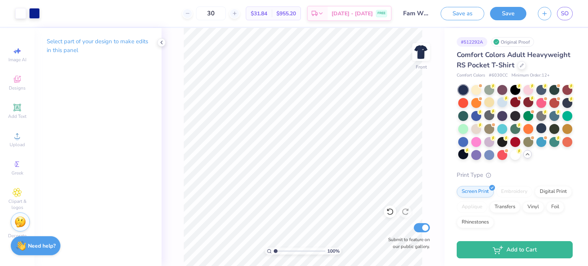
click at [508, 9] on button "Save" at bounding box center [508, 13] width 36 height 13
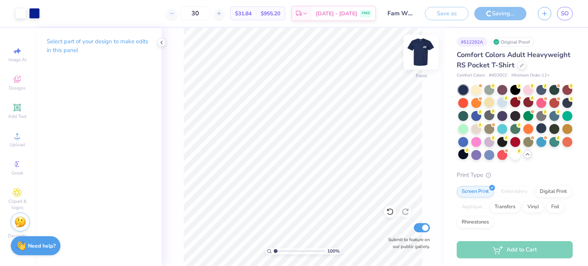
click at [421, 53] on img at bounding box center [421, 52] width 31 height 31
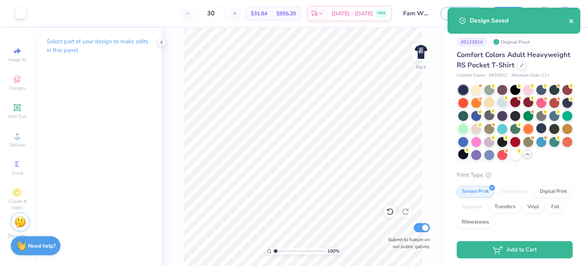
click at [572, 20] on icon "close" at bounding box center [571, 21] width 4 height 4
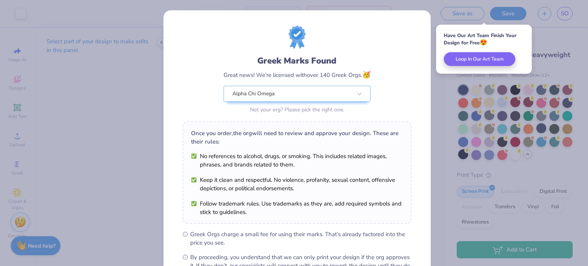
scroll to position [92, 0]
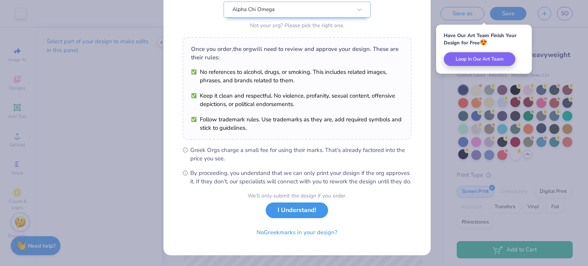
click at [306, 213] on button "I Understand!" at bounding box center [297, 211] width 62 height 16
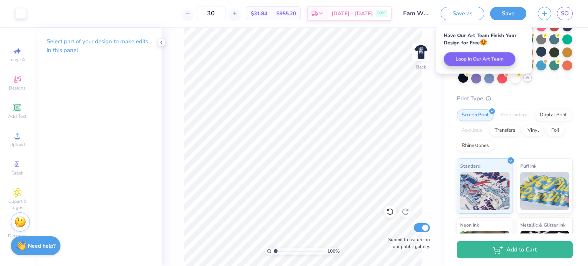
scroll to position [0, 0]
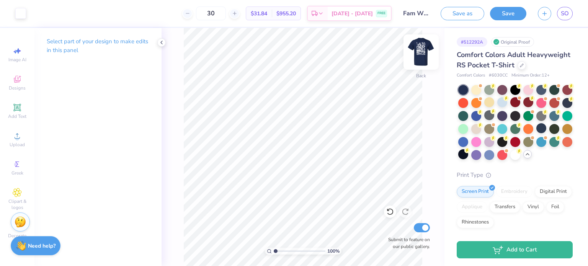
click at [420, 53] on img at bounding box center [421, 52] width 31 height 31
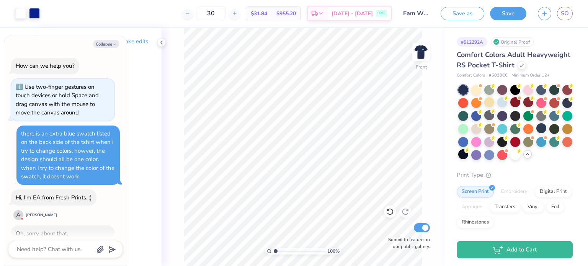
scroll to position [160, 0]
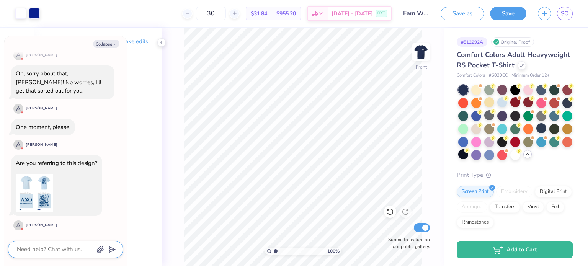
click at [48, 245] on textarea at bounding box center [55, 249] width 78 height 10
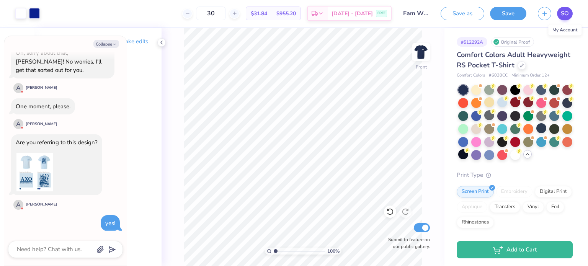
scroll to position [234, 0]
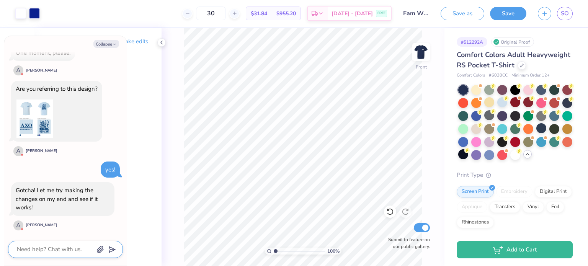
click at [64, 253] on textarea at bounding box center [55, 249] width 78 height 10
click at [110, 249] on polygon "submit" at bounding box center [110, 249] width 9 height 9
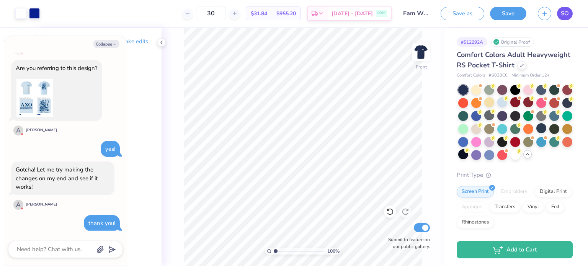
click at [567, 12] on span "SO" at bounding box center [565, 13] width 8 height 9
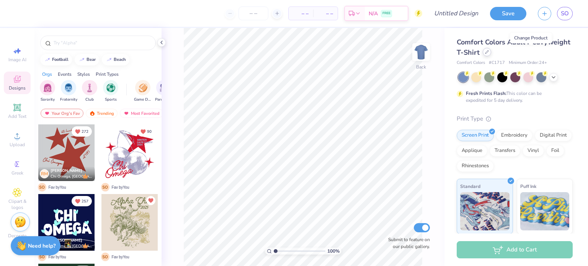
click at [491, 54] on div at bounding box center [487, 52] width 8 height 8
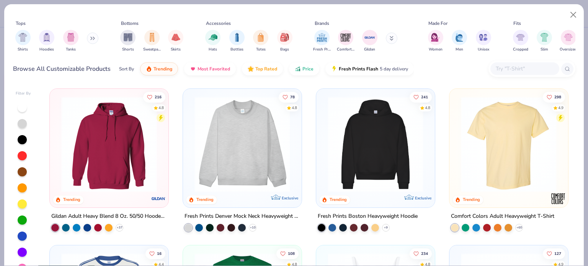
drag, startPoint x: 352, startPoint y: 38, endPoint x: 347, endPoint y: 59, distance: 21.9
click at [352, 38] on div "filter for Comfort Colors" at bounding box center [345, 37] width 15 height 15
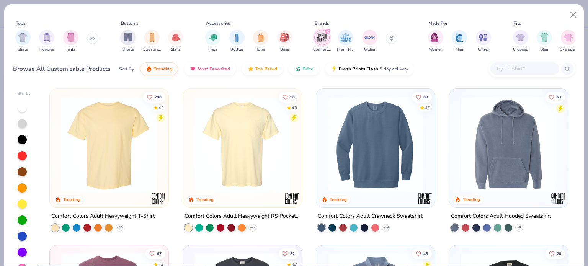
click at [248, 146] on img at bounding box center [242, 145] width 103 height 96
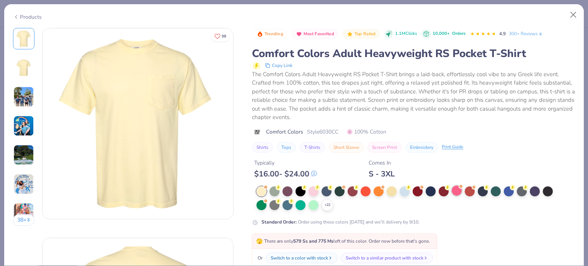
click at [456, 193] on div at bounding box center [457, 191] width 10 height 10
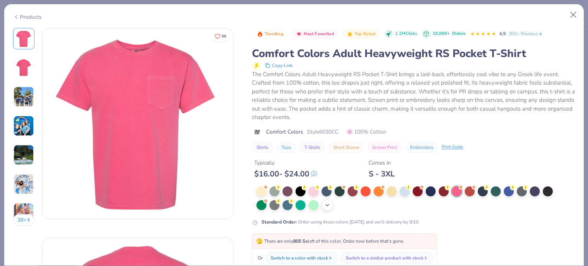
click at [328, 206] on icon at bounding box center [327, 205] width 6 height 6
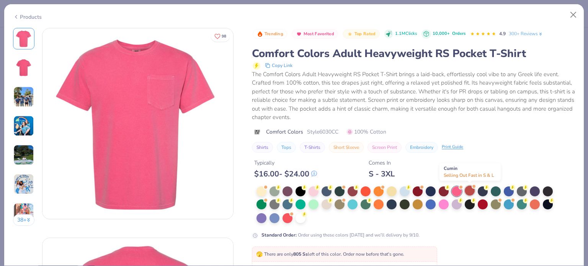
click at [467, 192] on div at bounding box center [470, 191] width 10 height 10
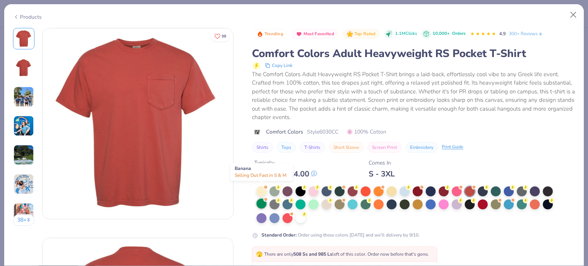
drag, startPoint x: 260, startPoint y: 195, endPoint x: 259, endPoint y: 199, distance: 4.6
click at [260, 196] on div at bounding box center [408, 206] width 302 height 38
click at [317, 192] on div at bounding box center [314, 191] width 10 height 10
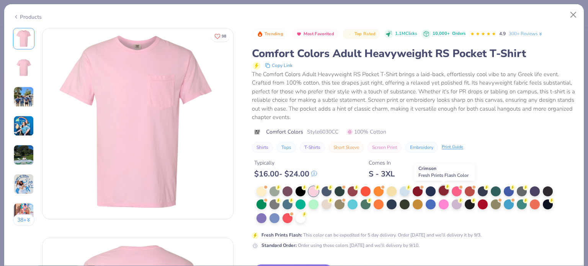
click at [444, 191] on div at bounding box center [444, 191] width 10 height 10
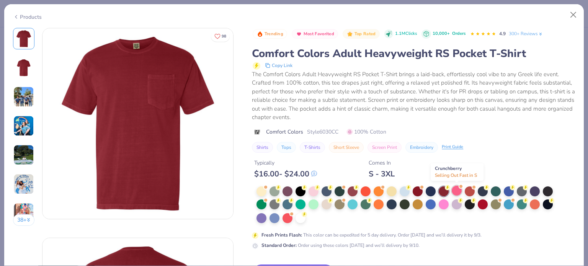
click at [456, 193] on div at bounding box center [457, 191] width 10 height 10
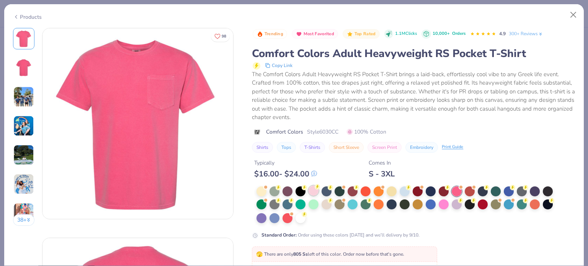
click at [313, 192] on div at bounding box center [314, 191] width 10 height 10
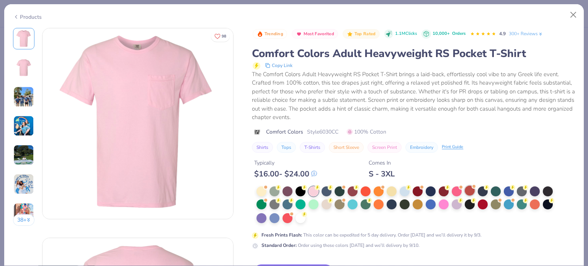
click at [468, 189] on div at bounding box center [470, 191] width 10 height 10
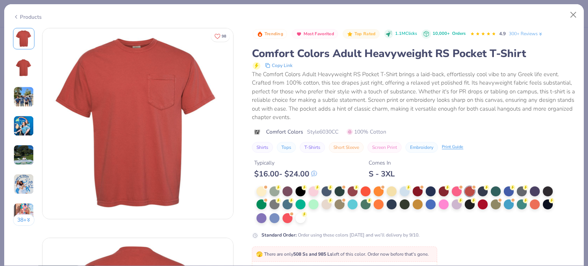
click at [390, 224] on div "Standard Order : Order using these colors [DATE] and we’ll delivery by 9/10." at bounding box center [405, 213] width 306 height 52
click at [316, 221] on div at bounding box center [408, 206] width 302 height 38
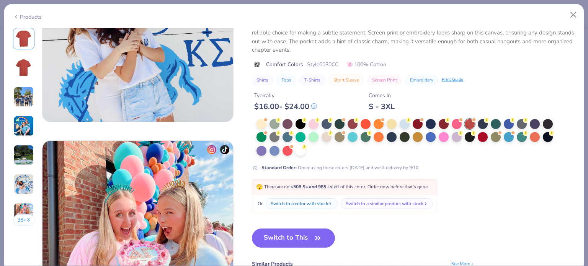
scroll to position [1129, 0]
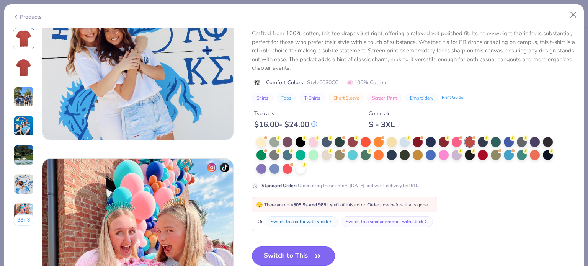
click at [310, 253] on button "Switch to This" at bounding box center [293, 256] width 83 height 19
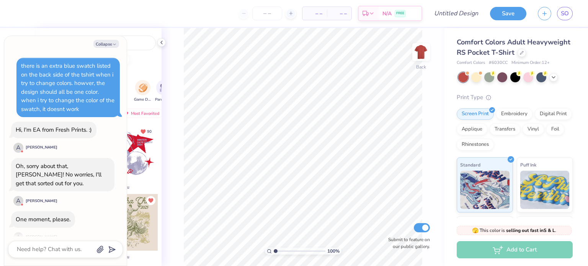
scroll to position [308, 0]
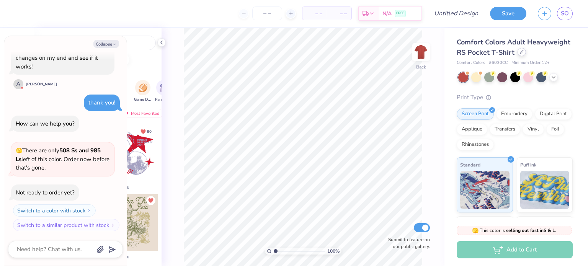
click at [520, 54] on icon at bounding box center [522, 52] width 4 height 4
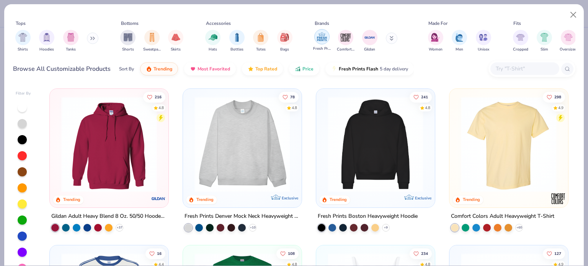
click at [350, 40] on img "filter for Comfort Colors" at bounding box center [345, 37] width 11 height 11
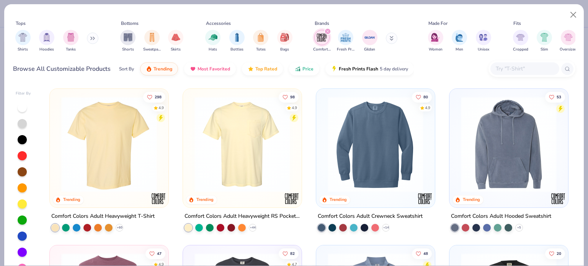
click at [102, 168] on img at bounding box center [108, 145] width 103 height 96
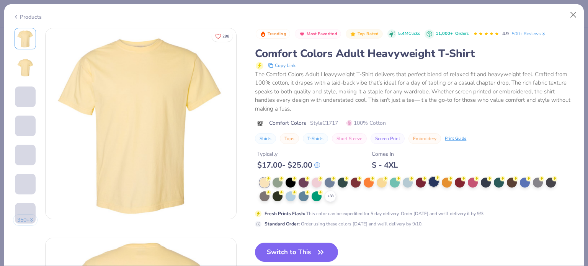
click at [331, 192] on div "+ 38" at bounding box center [330, 196] width 11 height 11
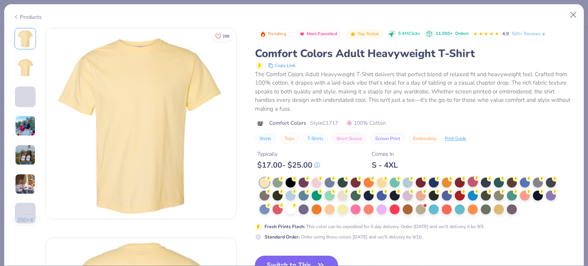
click at [472, 182] on div at bounding box center [473, 182] width 10 height 10
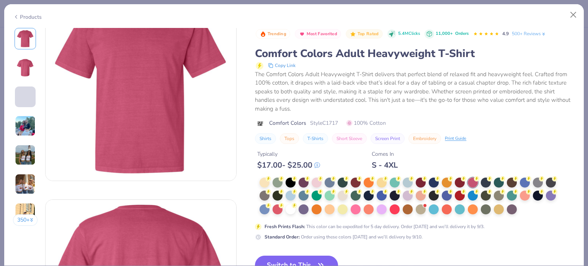
scroll to position [77, 0]
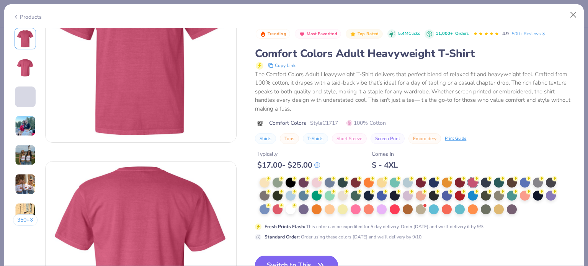
click at [308, 258] on button "Switch to This" at bounding box center [296, 265] width 83 height 19
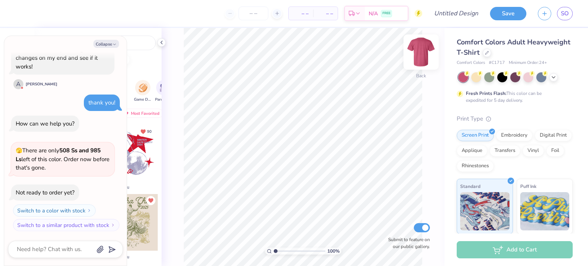
click at [418, 54] on img at bounding box center [421, 52] width 31 height 31
drag, startPoint x: 423, startPoint y: 56, endPoint x: 476, endPoint y: 7, distance: 72.1
click at [423, 55] on img at bounding box center [421, 51] width 15 height 15
type textarea "x"
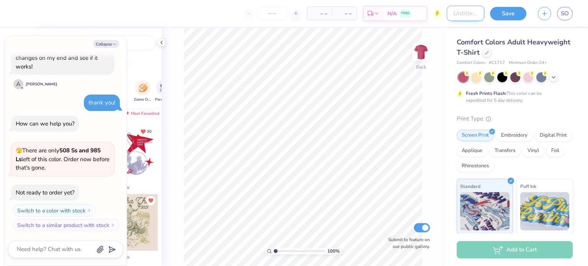
click at [457, 15] on input "Design Title" at bounding box center [466, 13] width 38 height 15
type input "l"
type textarea "x"
type input "ly"
type textarea "x"
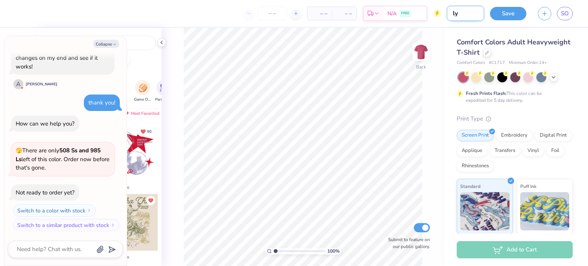
type input "lyr"
type textarea "x"
type input "lyre"
type textarea "x"
type input "lyre"
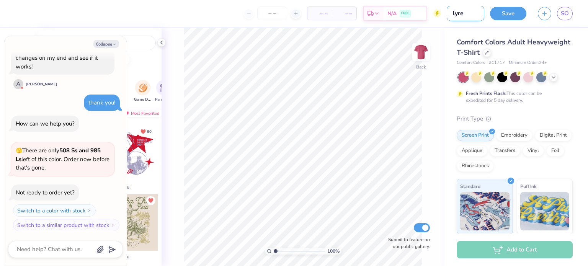
type textarea "x"
type input "lyre b"
type textarea "x"
type input "lyre ba"
type textarea "x"
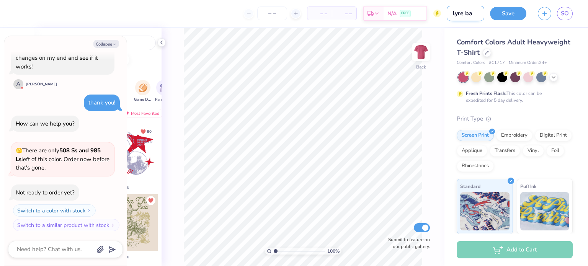
type input "lyre [MEDICAL_DATA]"
type textarea "x"
type input "lyre ball"
type textarea "x"
type input "lyre ball"
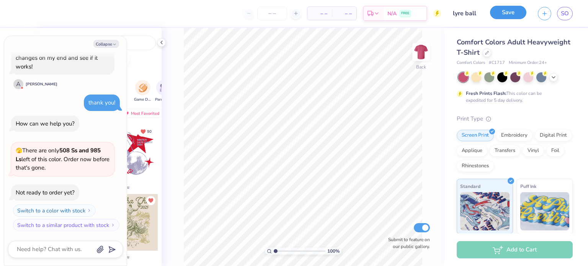
click at [506, 9] on button "Save" at bounding box center [508, 12] width 36 height 13
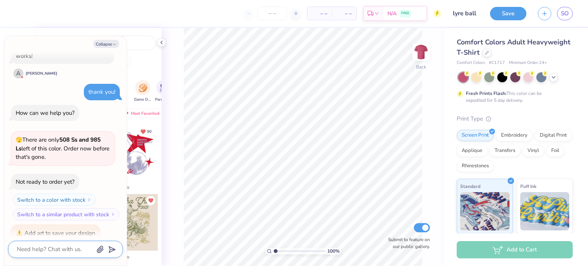
scroll to position [357, 0]
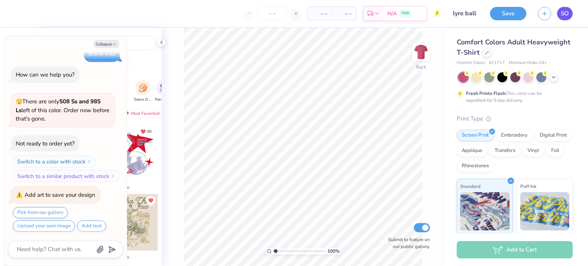
click at [563, 12] on span "SO" at bounding box center [565, 13] width 8 height 9
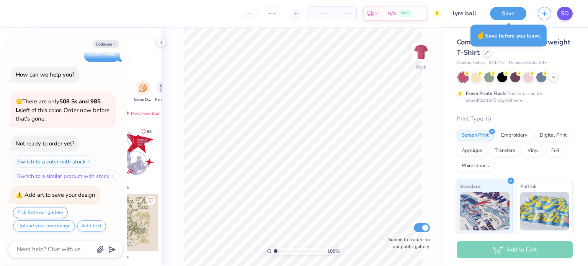
type textarea "x"
